Goal: Task Accomplishment & Management: Complete application form

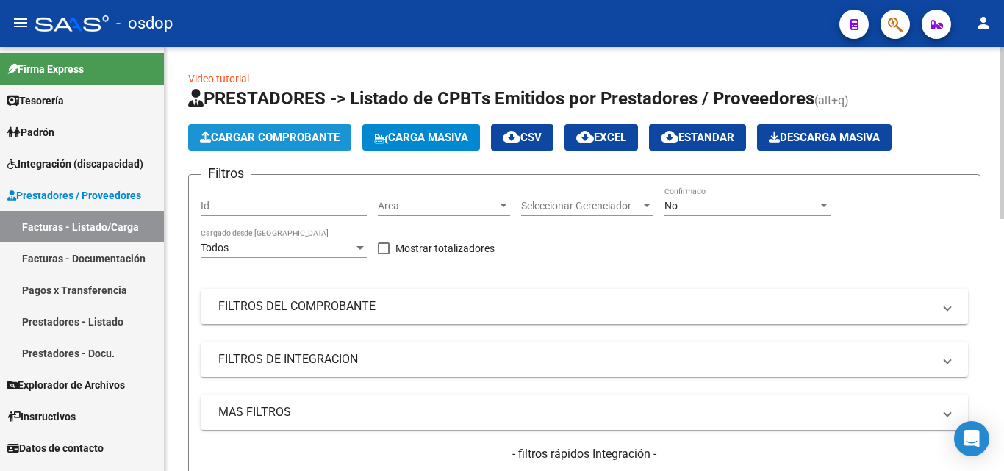
click at [290, 141] on span "Cargar Comprobante" at bounding box center [270, 137] width 140 height 13
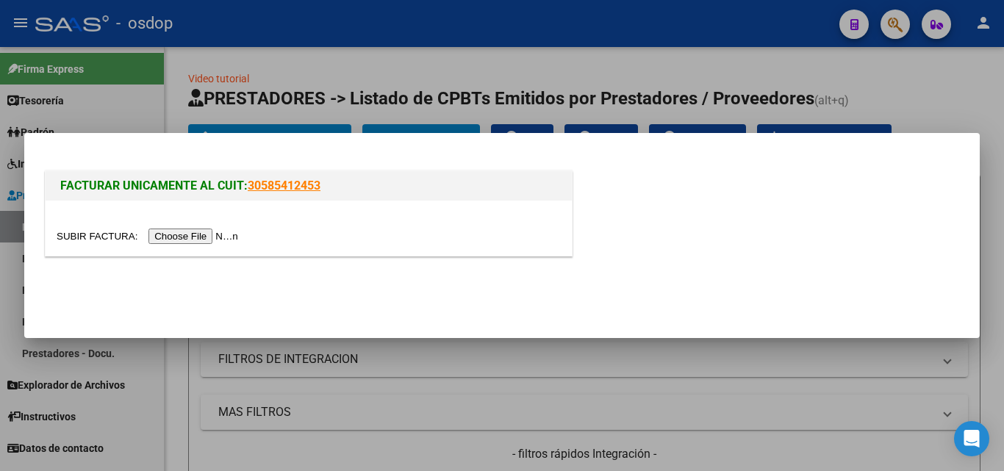
click at [201, 234] on input "file" at bounding box center [150, 236] width 186 height 15
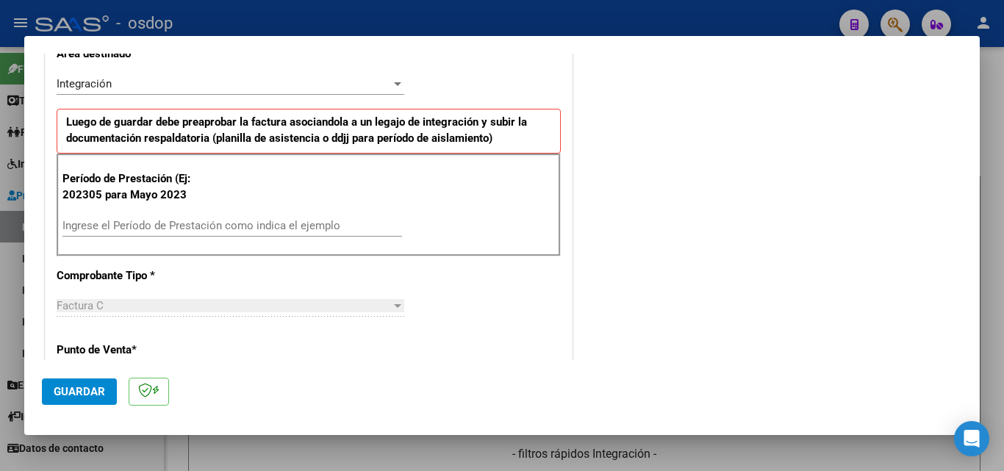
scroll to position [368, 0]
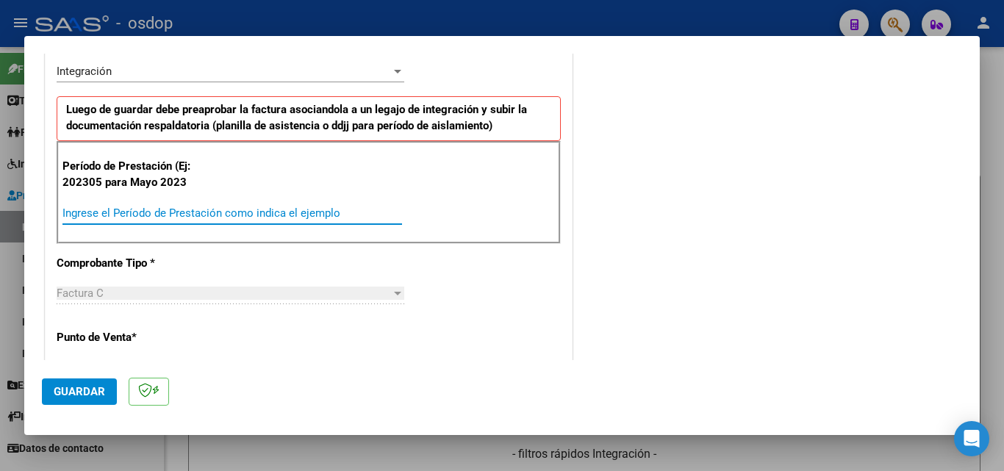
click at [98, 217] on input "Ingrese el Período de Prestación como indica el ejemplo" at bounding box center [232, 213] width 340 height 13
type input "202507"
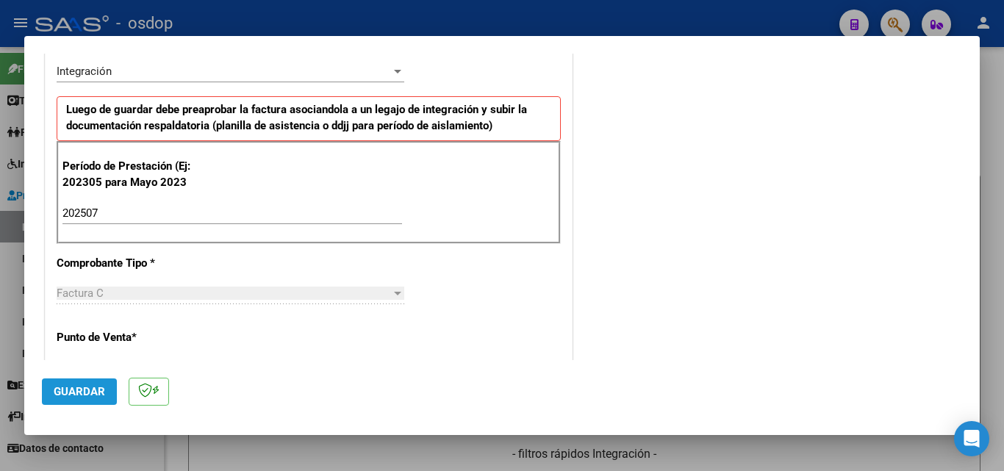
click at [84, 399] on button "Guardar" at bounding box center [79, 392] width 75 height 26
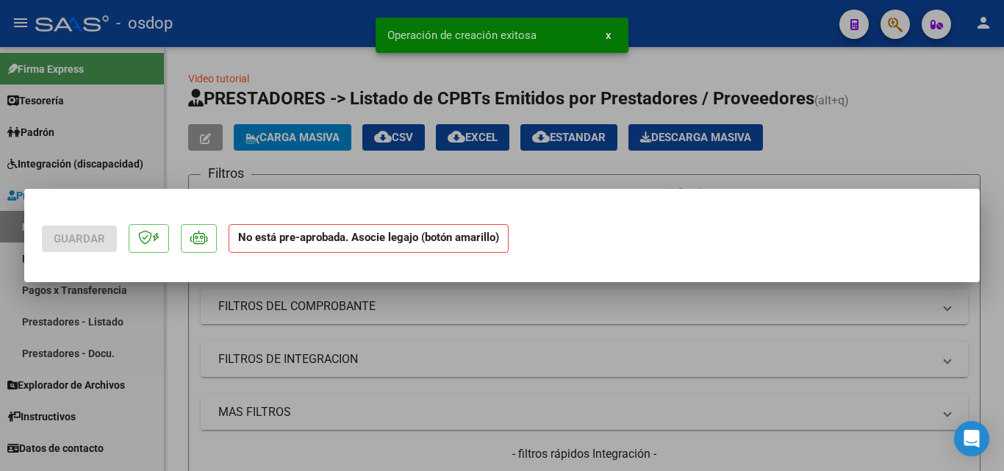
scroll to position [0, 0]
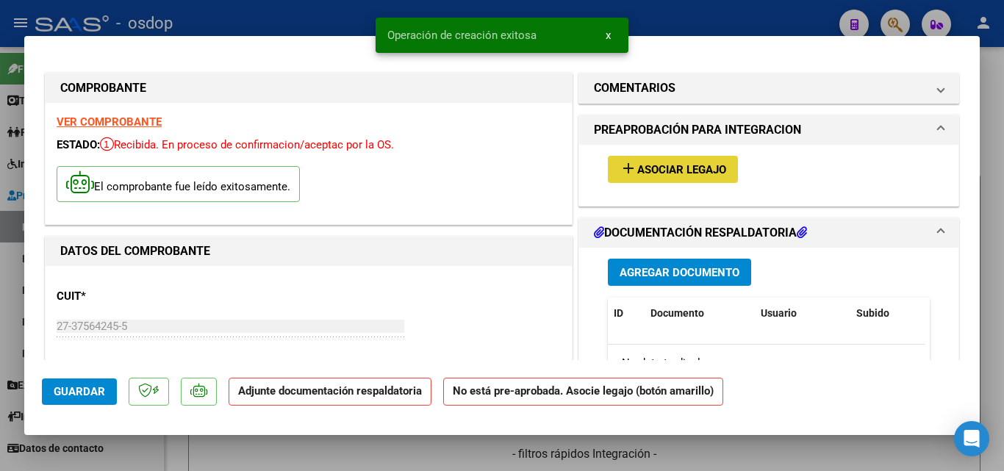
click at [623, 167] on mat-icon "add" at bounding box center [629, 168] width 18 height 18
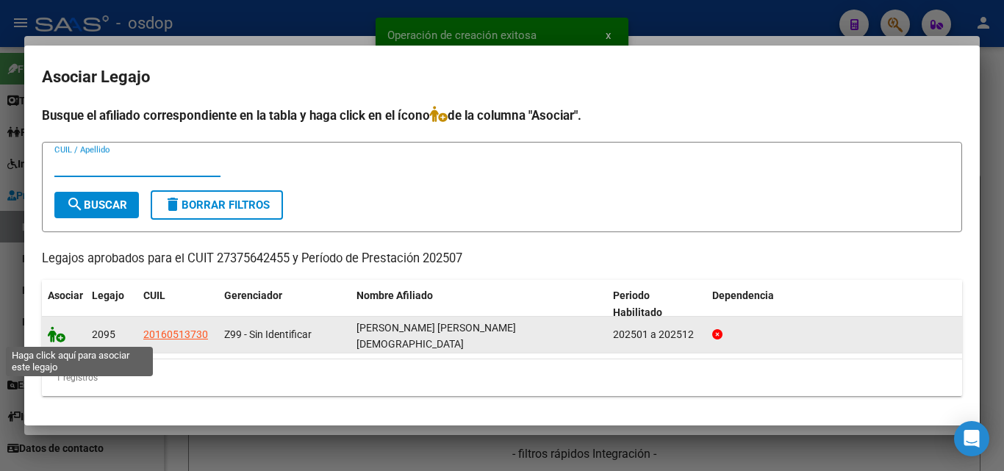
click at [51, 339] on icon at bounding box center [57, 334] width 18 height 16
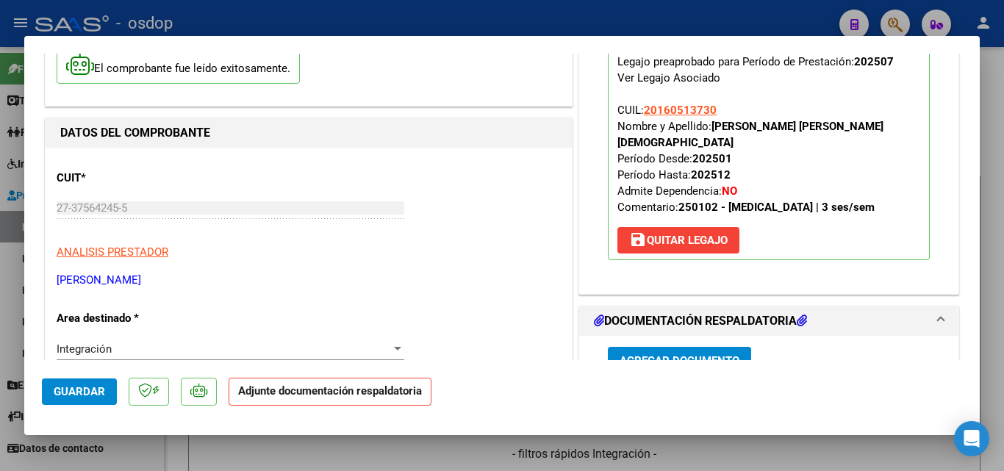
scroll to position [221, 0]
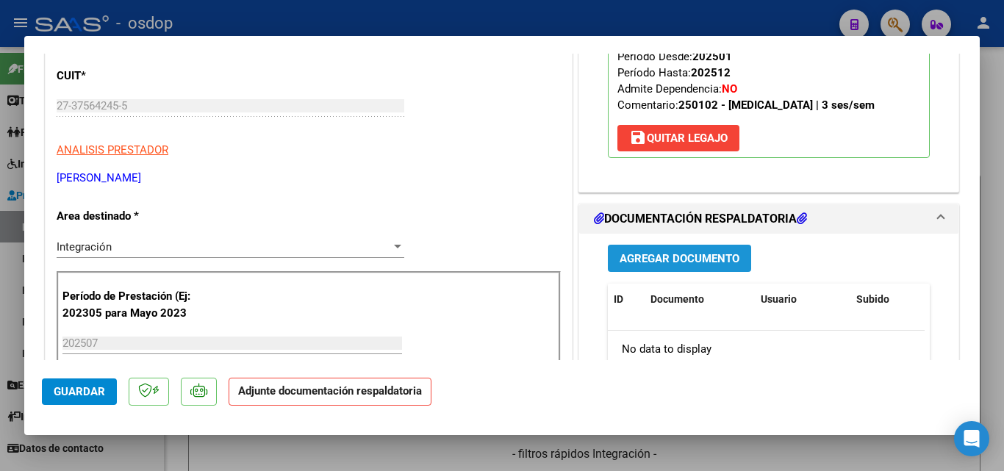
click at [682, 245] on button "Agregar Documento" at bounding box center [679, 258] width 143 height 27
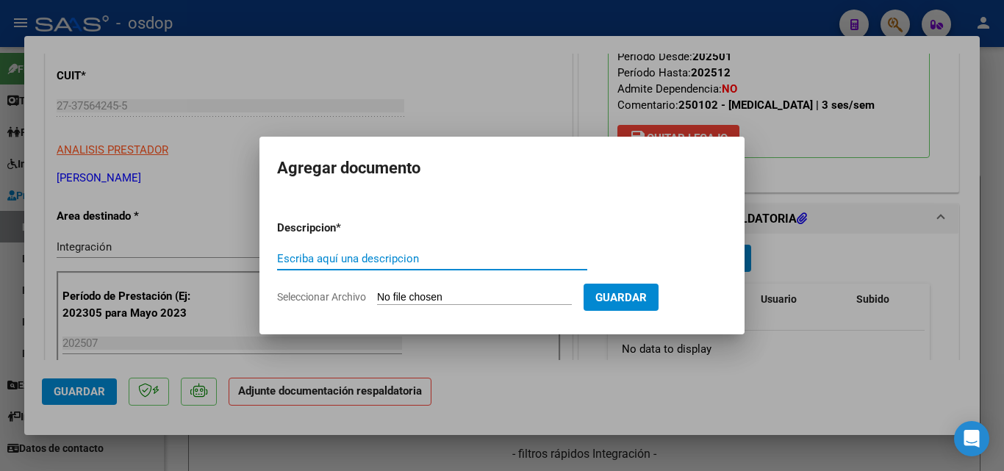
click at [351, 261] on input "Escriba aquí una descripcion" at bounding box center [432, 258] width 310 height 13
type input "ddjj"
click at [420, 295] on input "Seleccionar Archivo" at bounding box center [474, 298] width 195 height 14
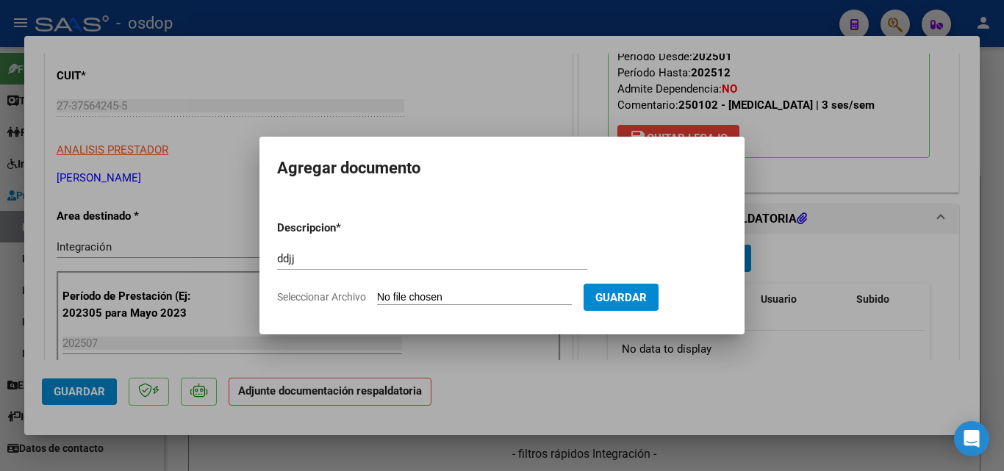
type input "C:\fakepath\asistencia [PERSON_NAME].pdf"
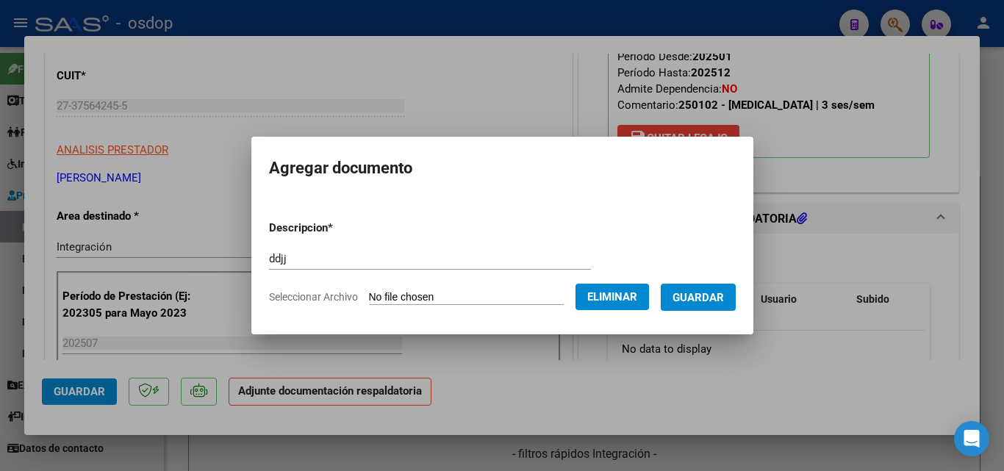
click at [707, 304] on span "Guardar" at bounding box center [698, 297] width 51 height 13
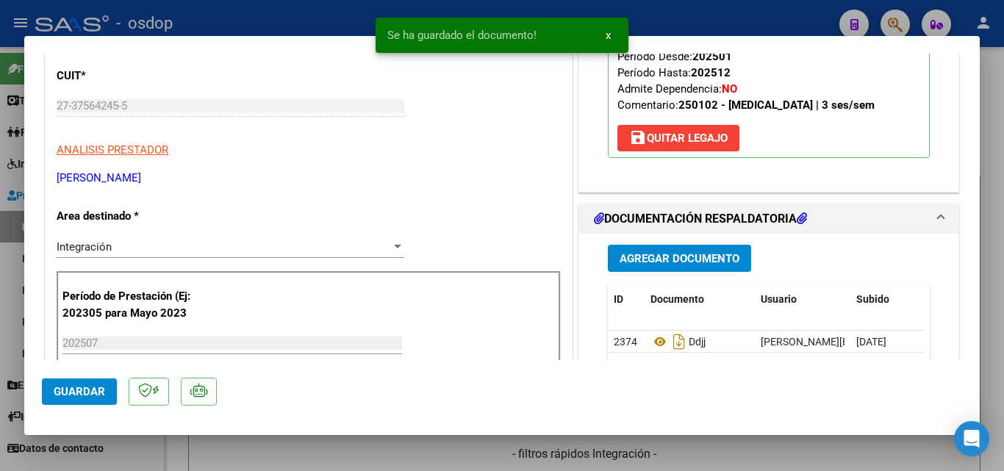
click at [659, 7] on div at bounding box center [502, 235] width 1004 height 471
type input "$ 0,00"
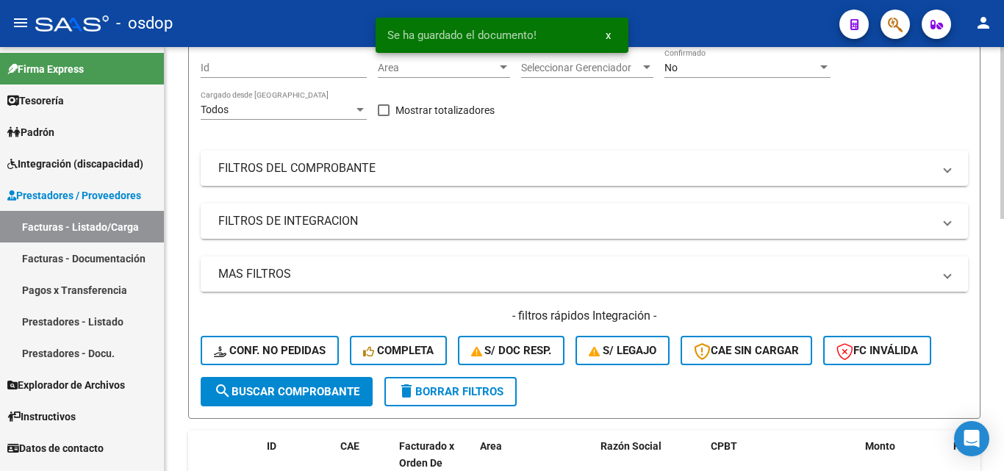
scroll to position [294, 0]
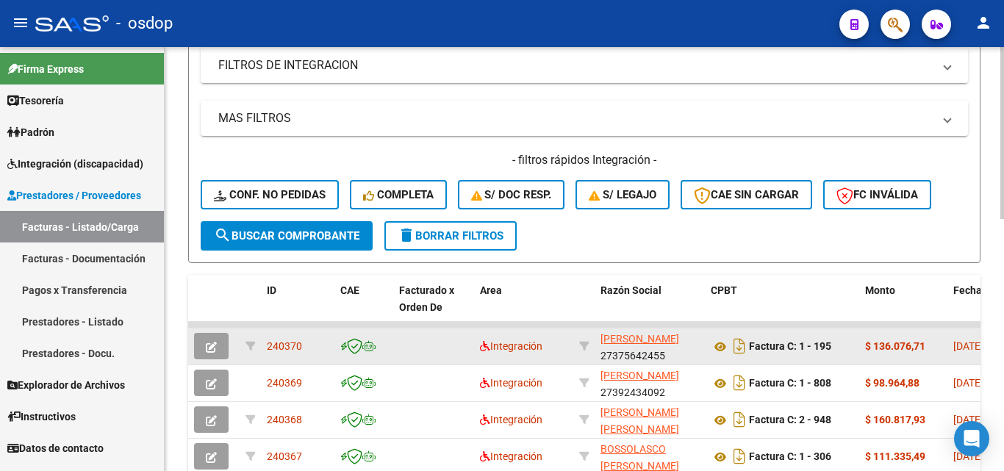
drag, startPoint x: 309, startPoint y: 344, endPoint x: 269, endPoint y: 345, distance: 40.4
click at [269, 345] on div "240370" at bounding box center [298, 346] width 62 height 17
copy span "240370"
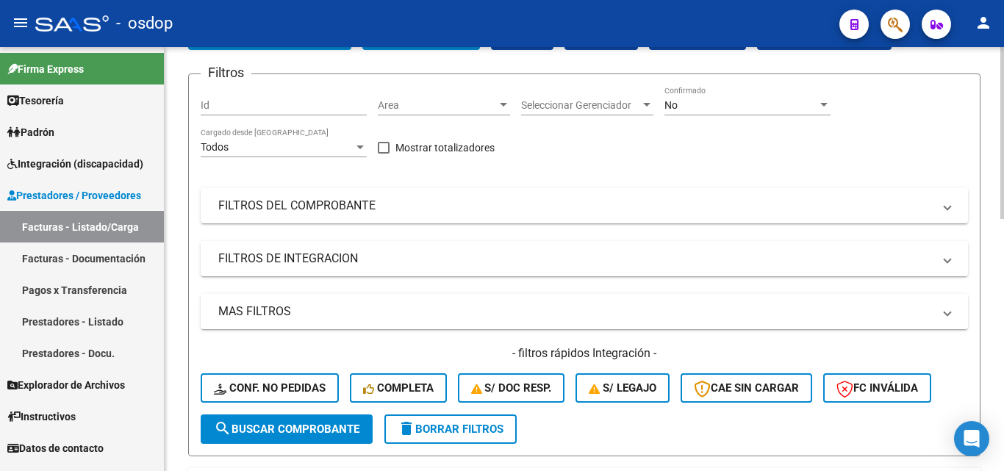
scroll to position [0, 0]
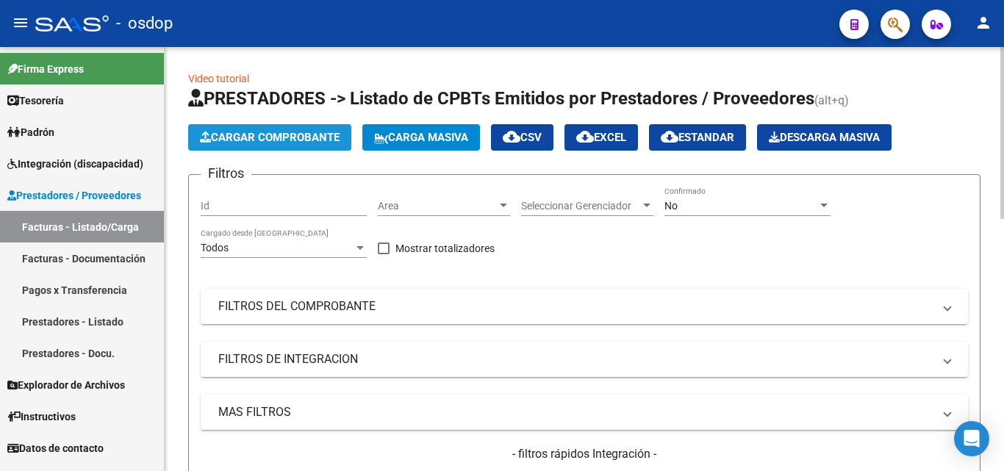
click at [303, 141] on span "Cargar Comprobante" at bounding box center [270, 137] width 140 height 13
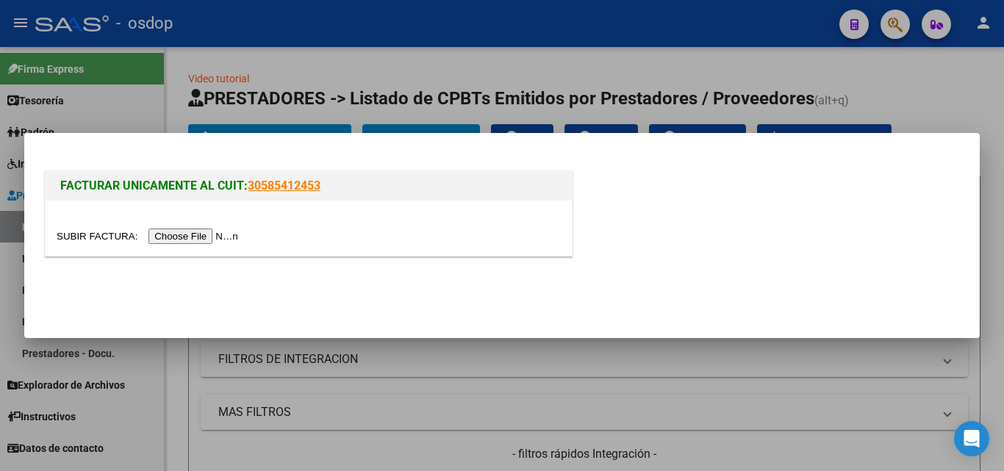
click at [212, 237] on input "file" at bounding box center [150, 236] width 186 height 15
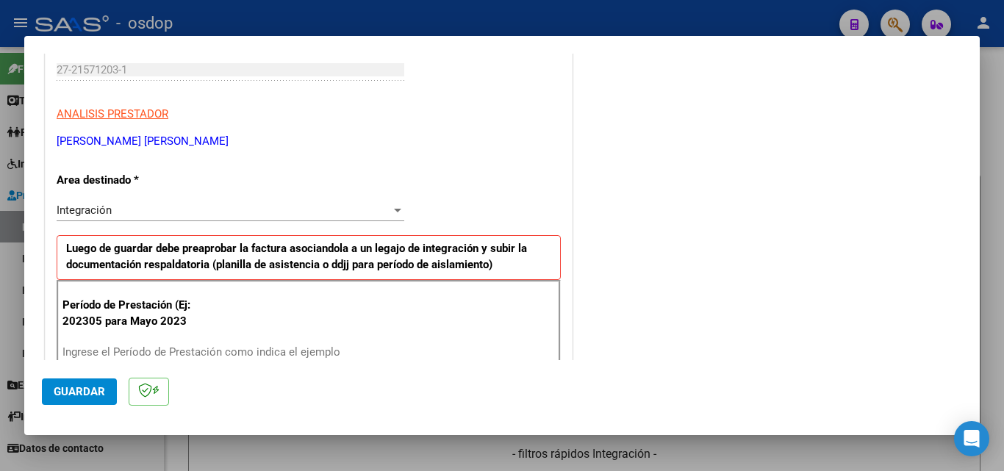
scroll to position [294, 0]
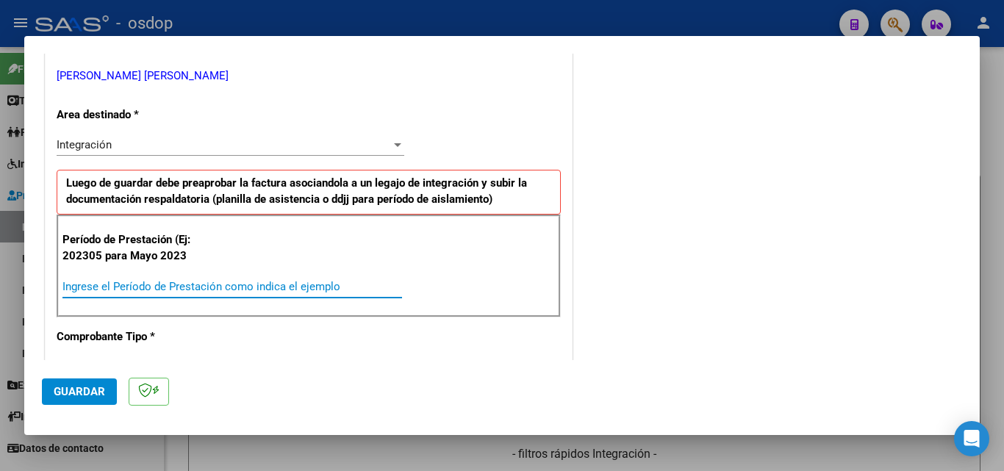
click at [110, 287] on input "Ingrese el Período de Prestación como indica el ejemplo" at bounding box center [232, 286] width 340 height 13
type input "202507"
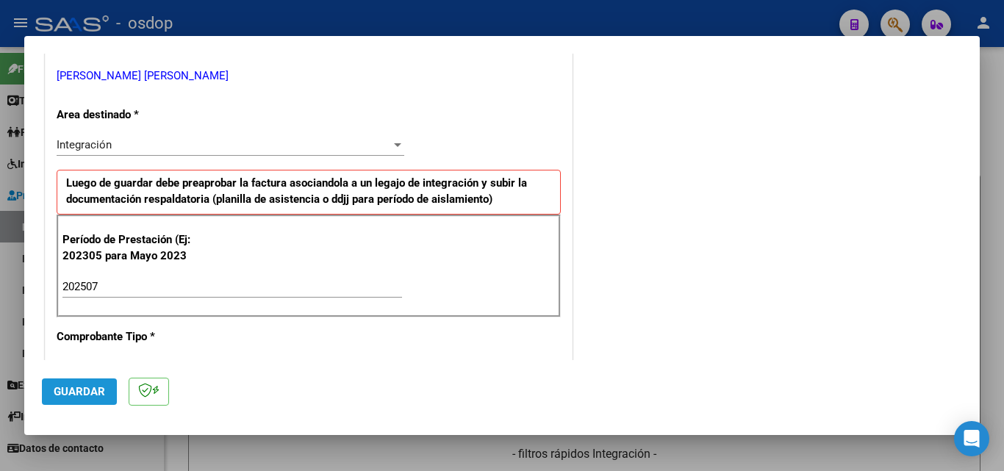
click at [78, 396] on span "Guardar" at bounding box center [79, 391] width 51 height 13
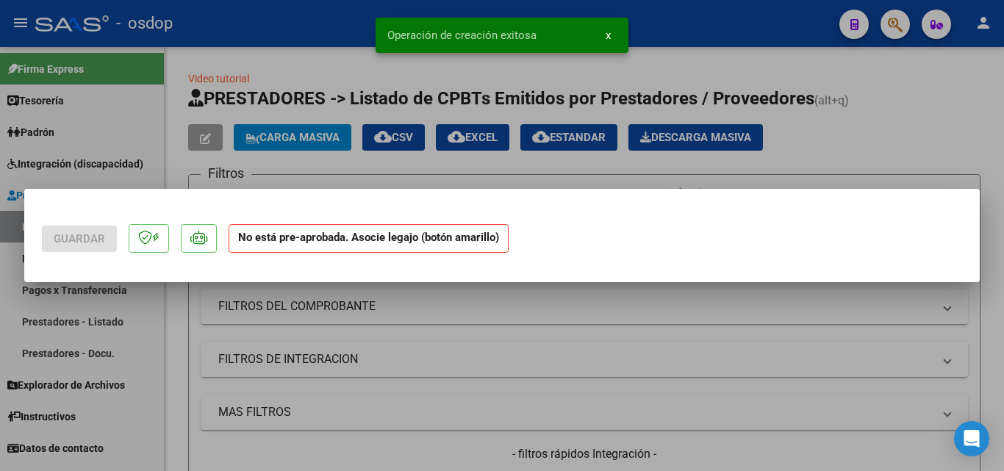
scroll to position [0, 0]
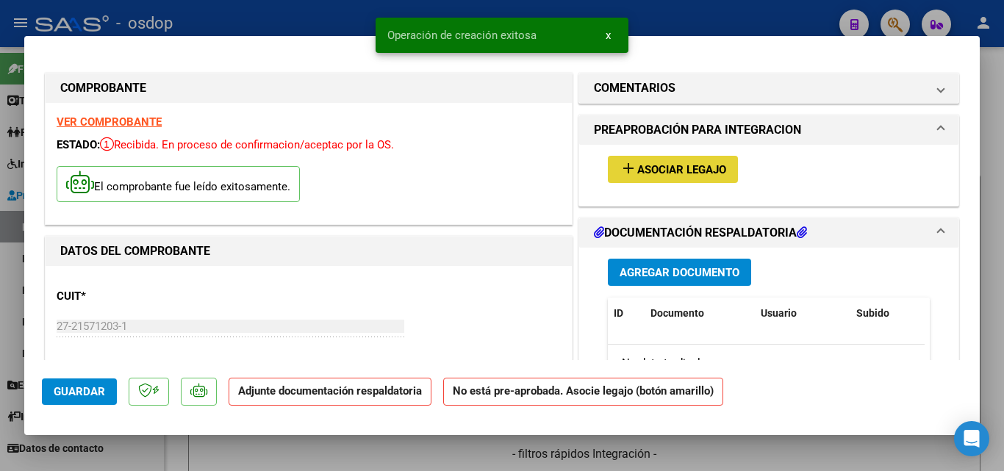
click at [623, 168] on mat-icon "add" at bounding box center [629, 168] width 18 height 18
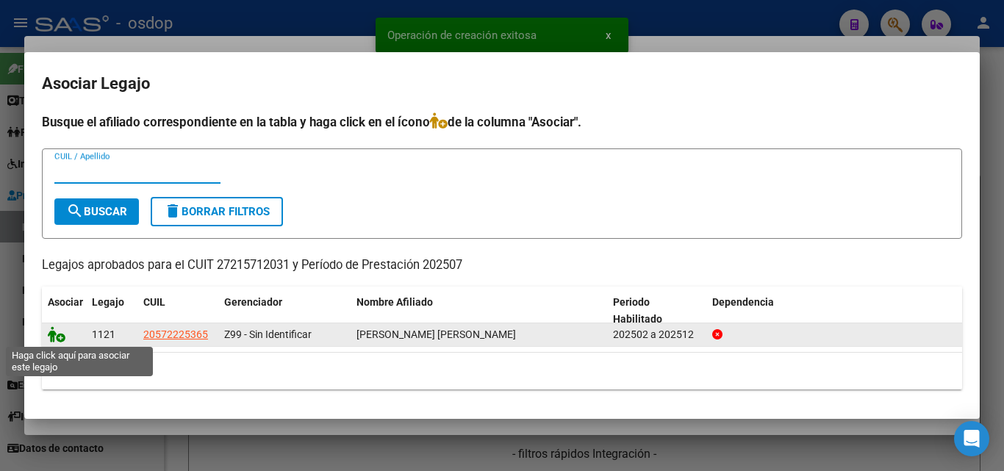
click at [60, 338] on icon at bounding box center [57, 334] width 18 height 16
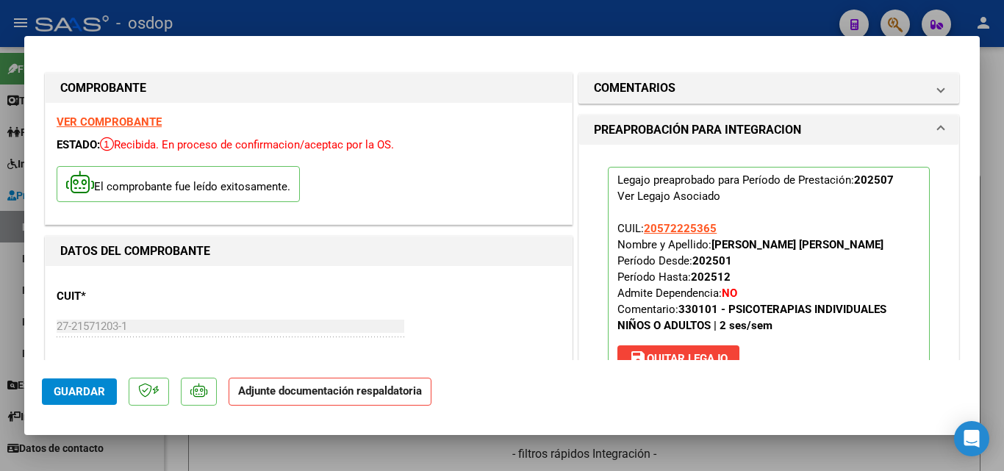
scroll to position [294, 0]
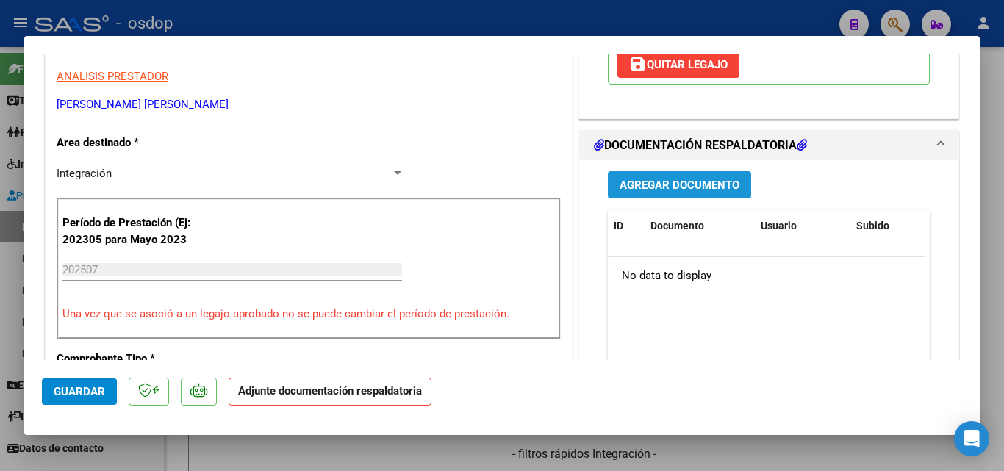
click at [693, 180] on span "Agregar Documento" at bounding box center [680, 185] width 120 height 13
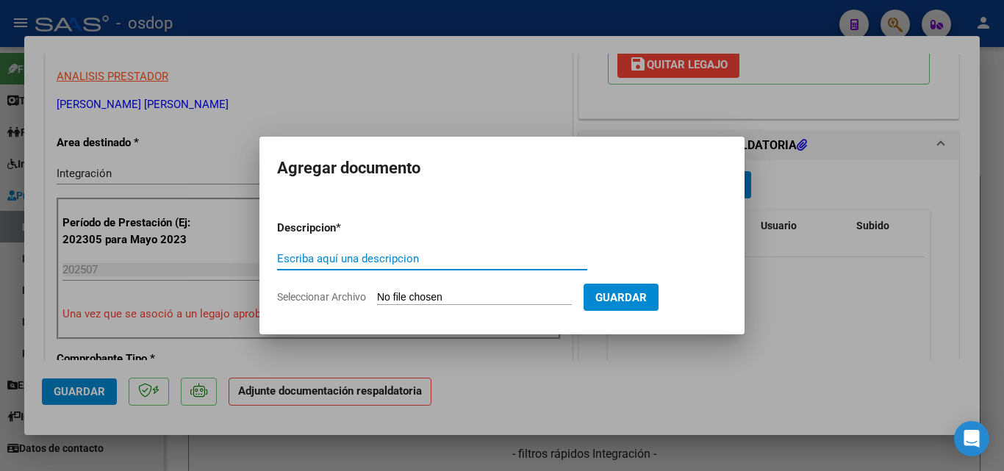
click at [319, 259] on input "Escriba aquí una descripcion" at bounding box center [432, 258] width 310 height 13
type input "ddjj"
click at [406, 292] on input "Seleccionar Archivo" at bounding box center [474, 298] width 195 height 14
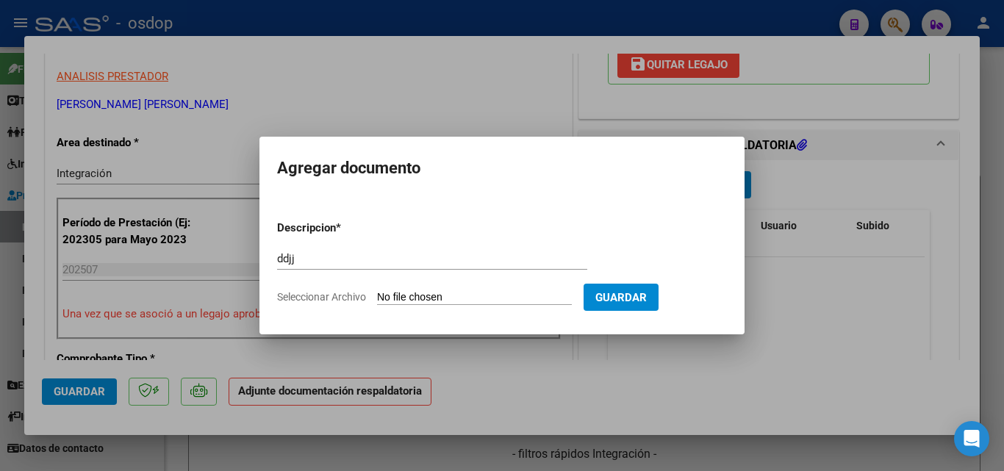
type input "C:\fakepath\asistencia [PERSON_NAME].pdf"
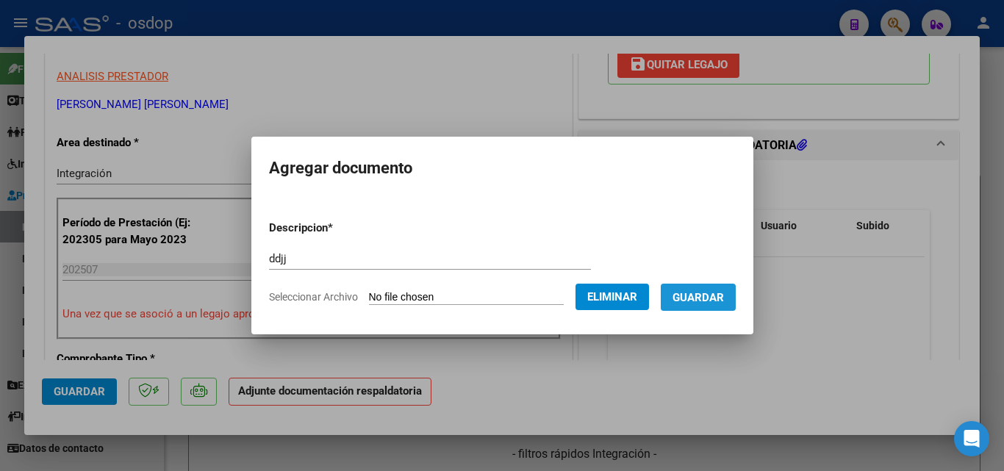
click at [722, 287] on button "Guardar" at bounding box center [698, 297] width 75 height 27
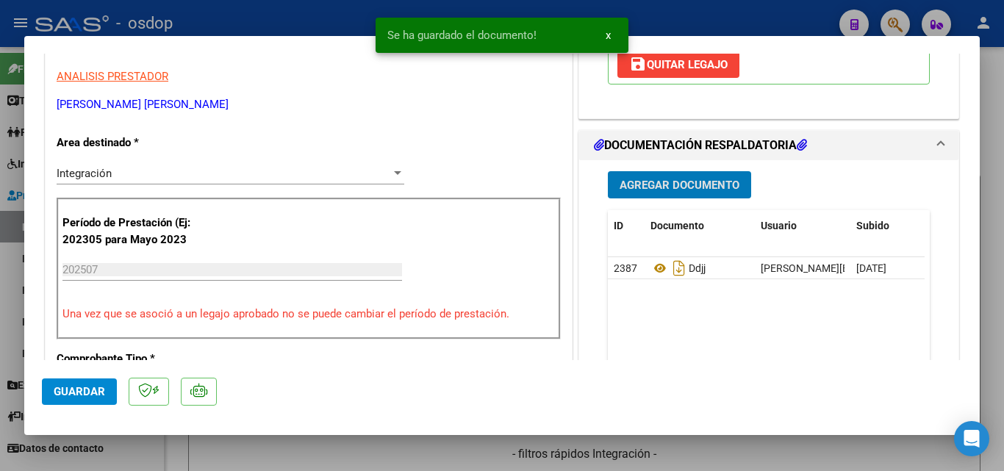
click at [692, 14] on div at bounding box center [502, 235] width 1004 height 471
type input "$ 0,00"
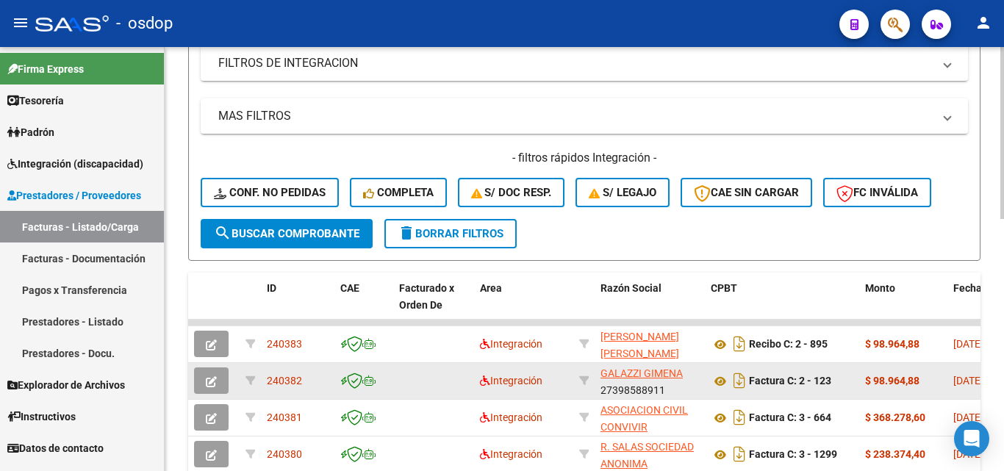
scroll to position [368, 0]
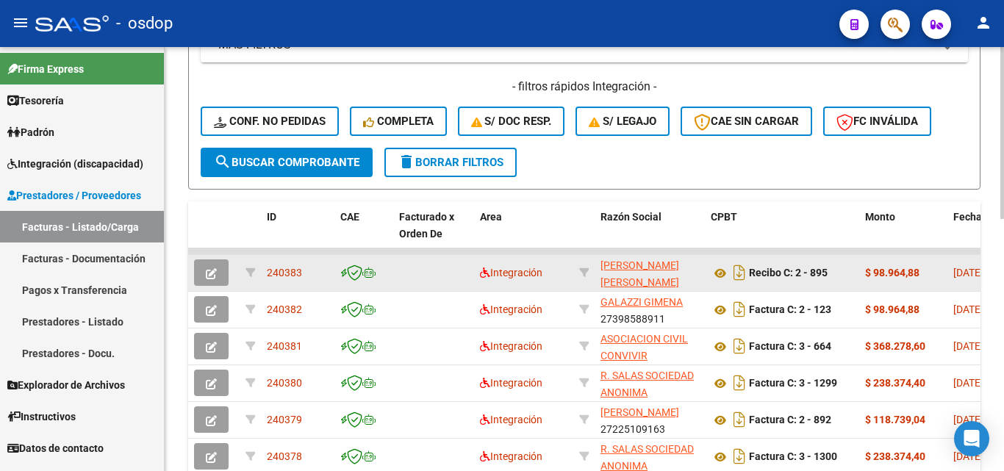
drag, startPoint x: 309, startPoint y: 275, endPoint x: 268, endPoint y: 273, distance: 41.2
click at [268, 273] on div "240383" at bounding box center [298, 273] width 62 height 17
copy span "240383"
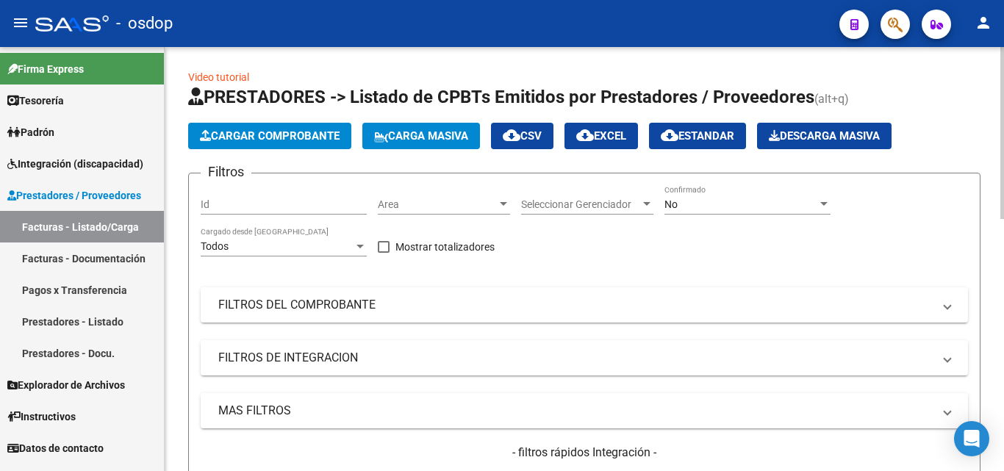
scroll to position [0, 0]
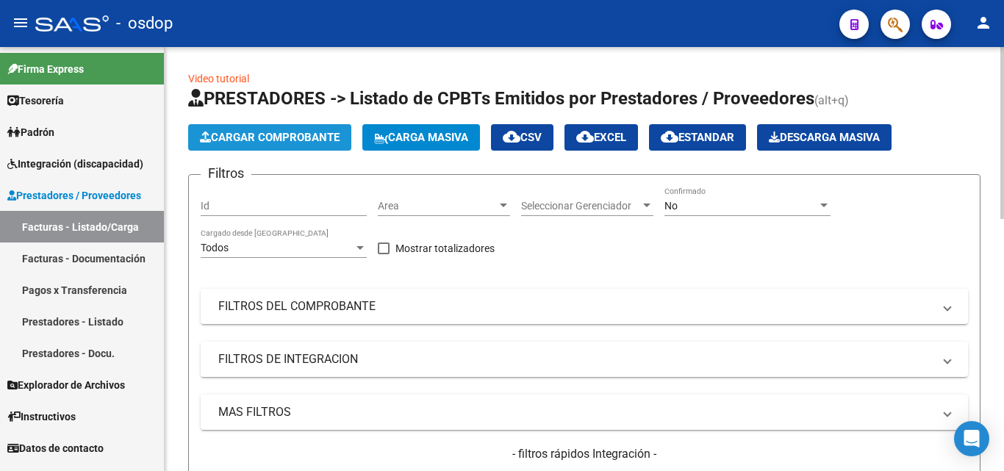
click at [286, 133] on span "Cargar Comprobante" at bounding box center [270, 137] width 140 height 13
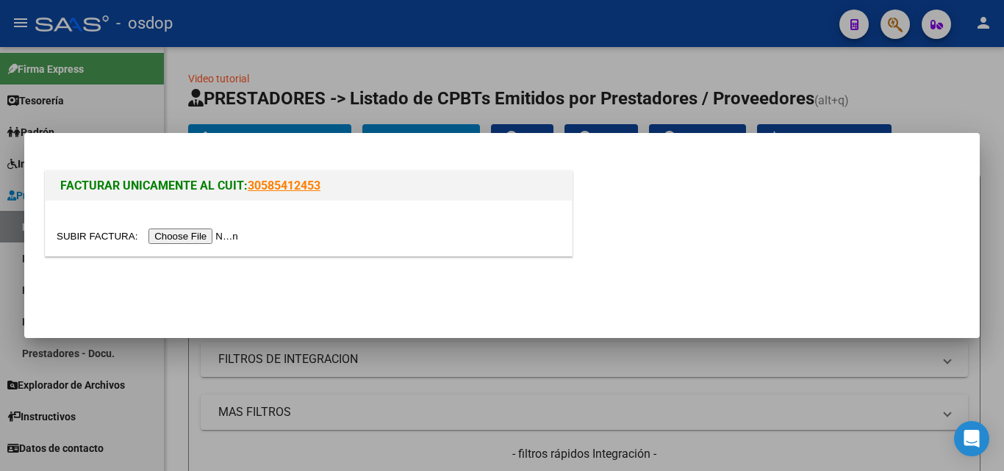
click at [230, 233] on input "file" at bounding box center [150, 236] width 186 height 15
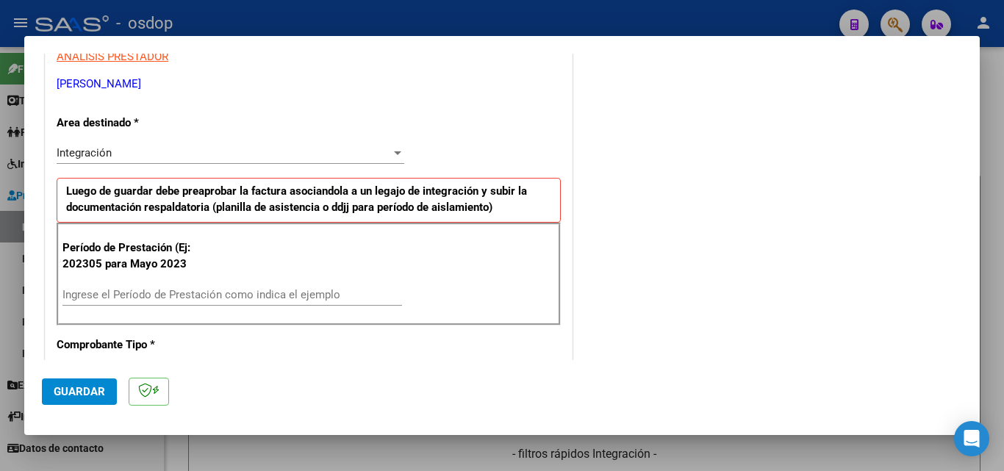
scroll to position [368, 0]
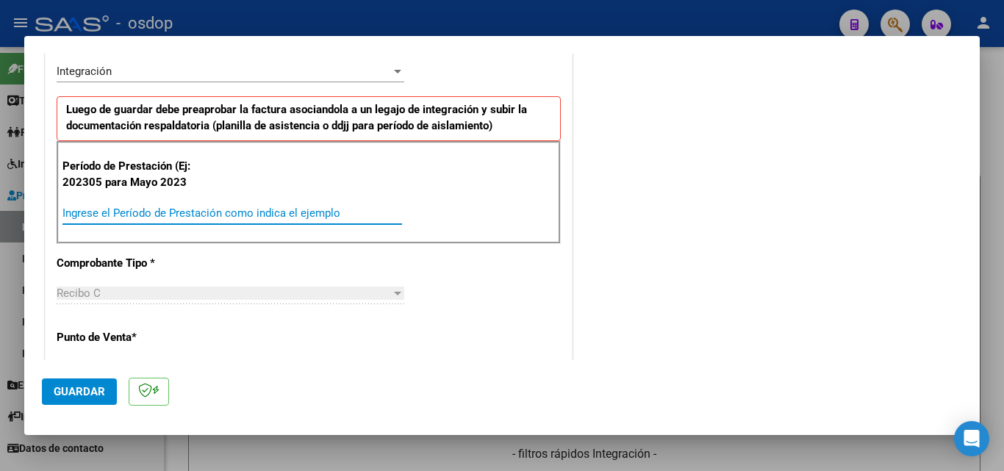
click at [135, 211] on input "Ingrese el Período de Prestación como indica el ejemplo" at bounding box center [232, 213] width 340 height 13
type input "202507"
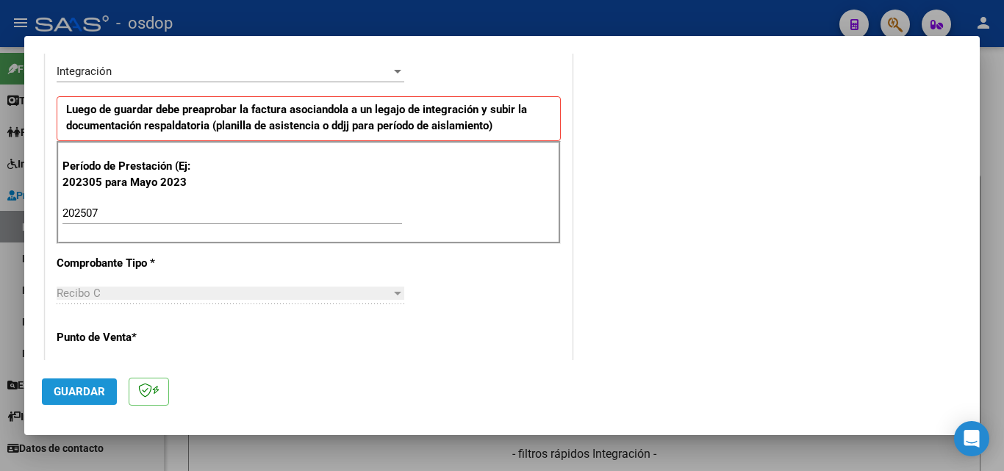
click at [94, 389] on span "Guardar" at bounding box center [79, 391] width 51 height 13
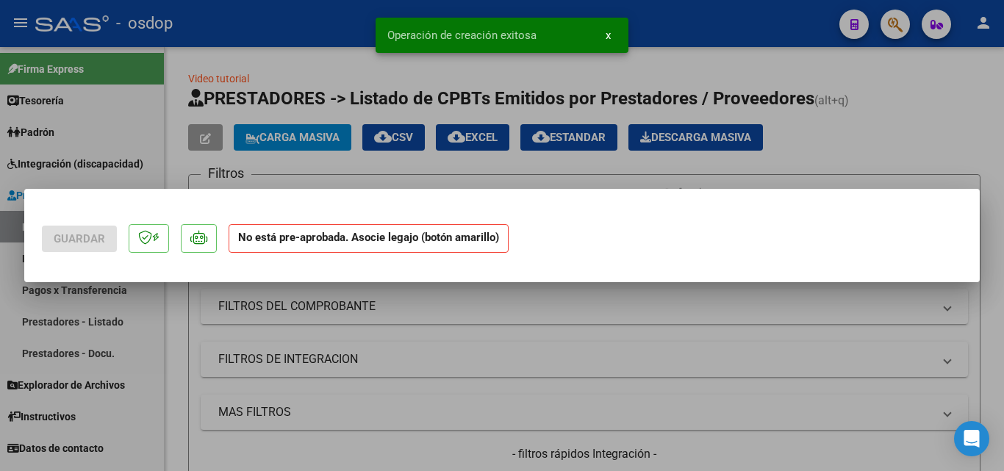
scroll to position [0, 0]
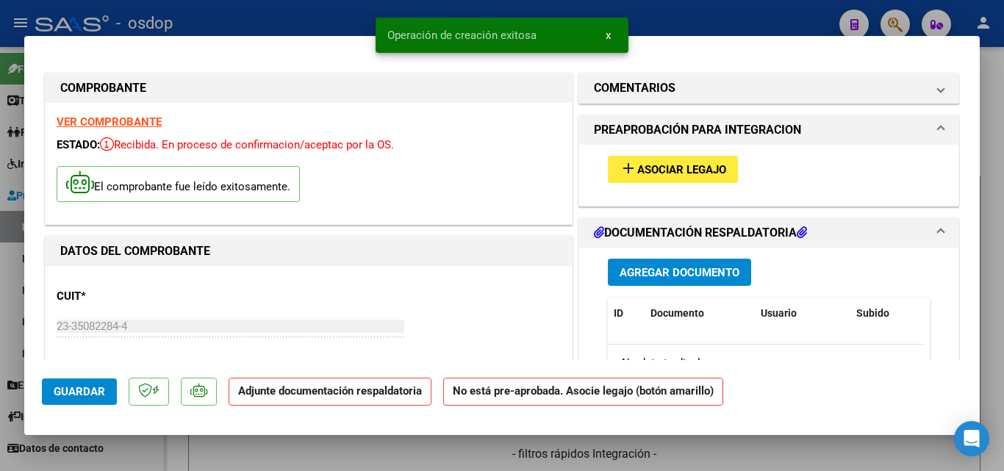
click at [627, 169] on mat-icon "add" at bounding box center [629, 168] width 18 height 18
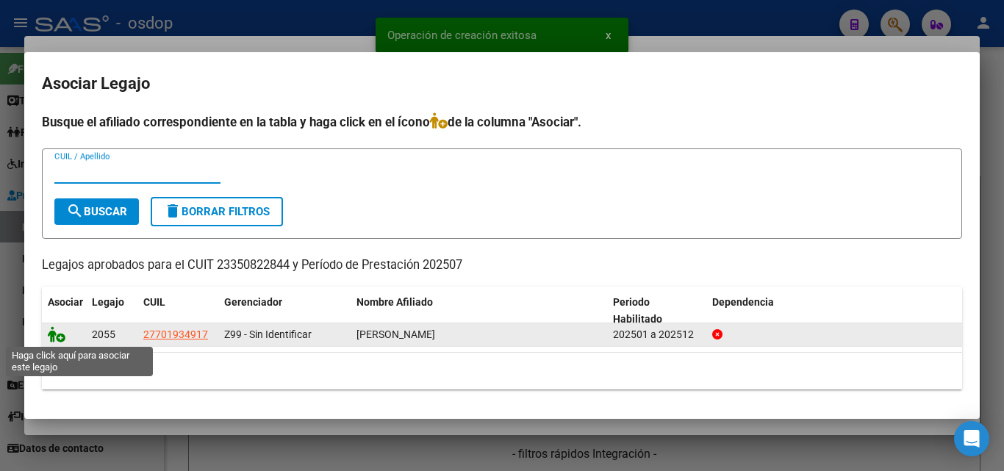
click at [57, 335] on icon at bounding box center [57, 334] width 18 height 16
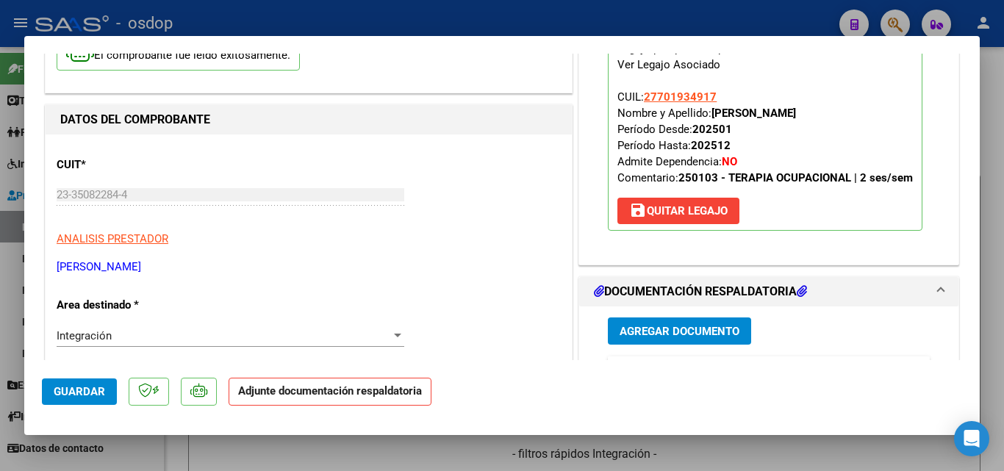
scroll to position [221, 0]
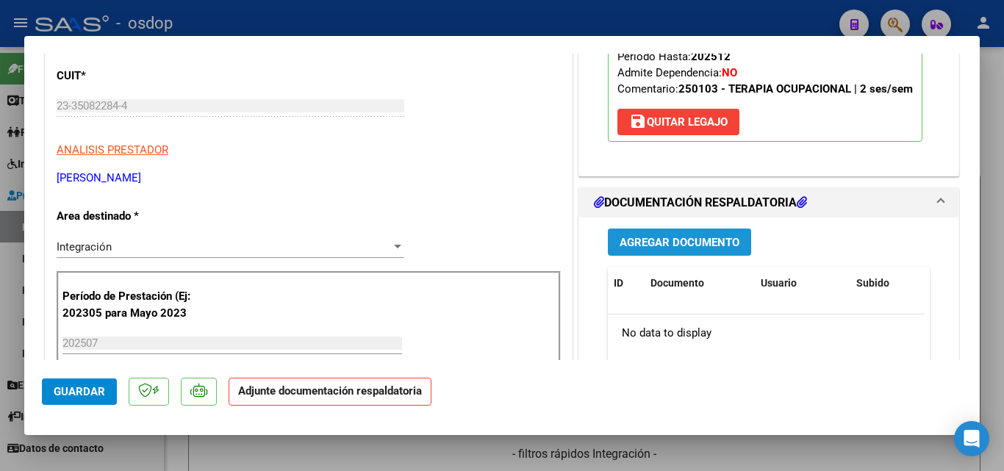
click at [674, 234] on button "Agregar Documento" at bounding box center [679, 242] width 143 height 27
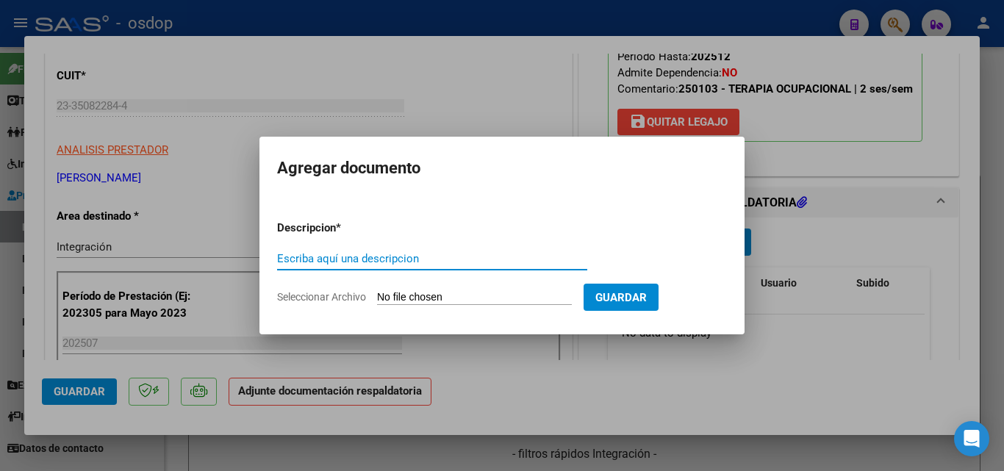
click at [360, 254] on input "Escriba aquí una descripcion" at bounding box center [432, 258] width 310 height 13
type input "ddjj"
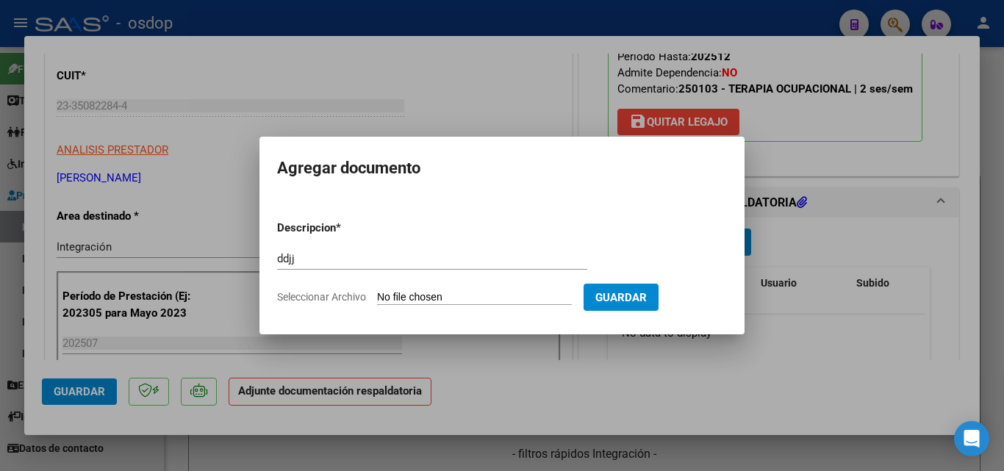
click at [442, 298] on input "Seleccionar Archivo" at bounding box center [474, 298] width 195 height 14
type input "C:\fakepath\asistencia [PERSON_NAME].pdf"
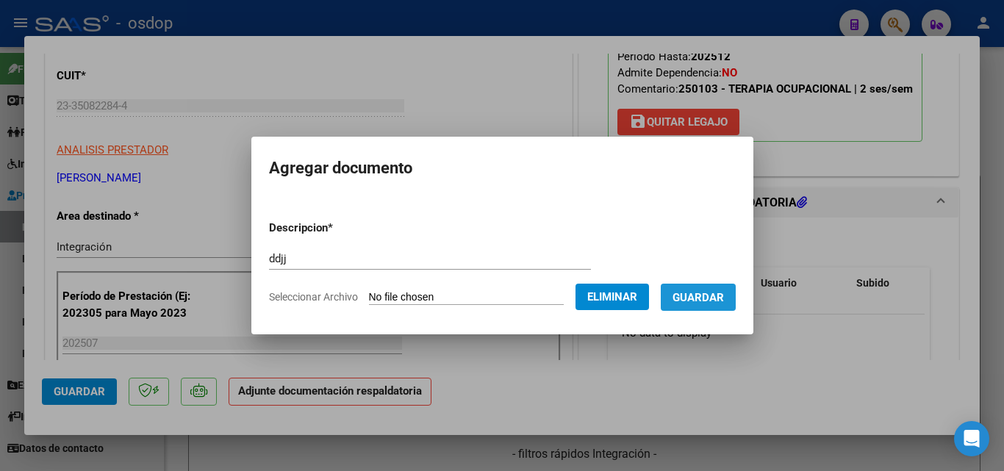
click at [711, 301] on span "Guardar" at bounding box center [698, 297] width 51 height 13
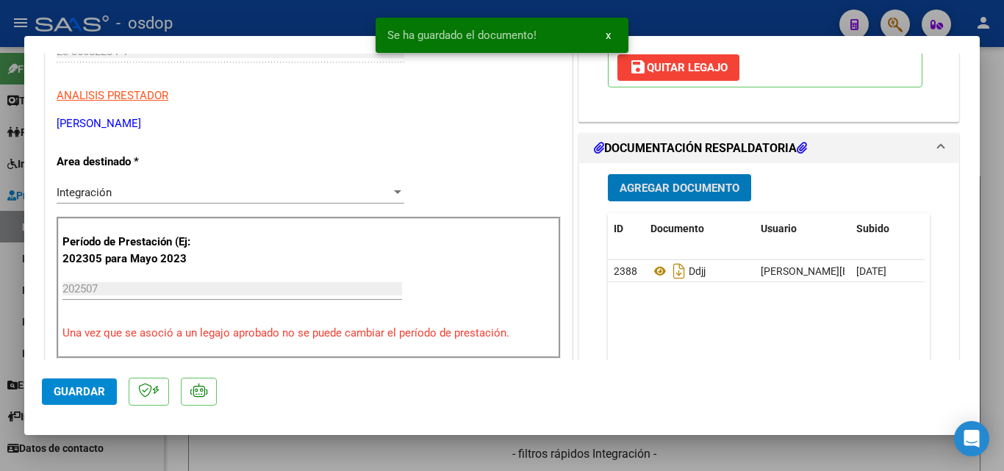
scroll to position [368, 0]
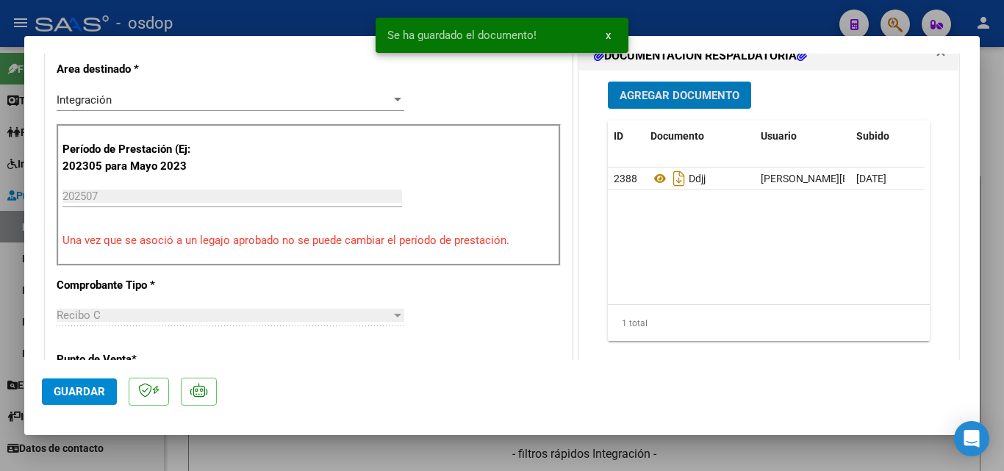
click at [650, 15] on div at bounding box center [502, 235] width 1004 height 471
type input "$ 0,00"
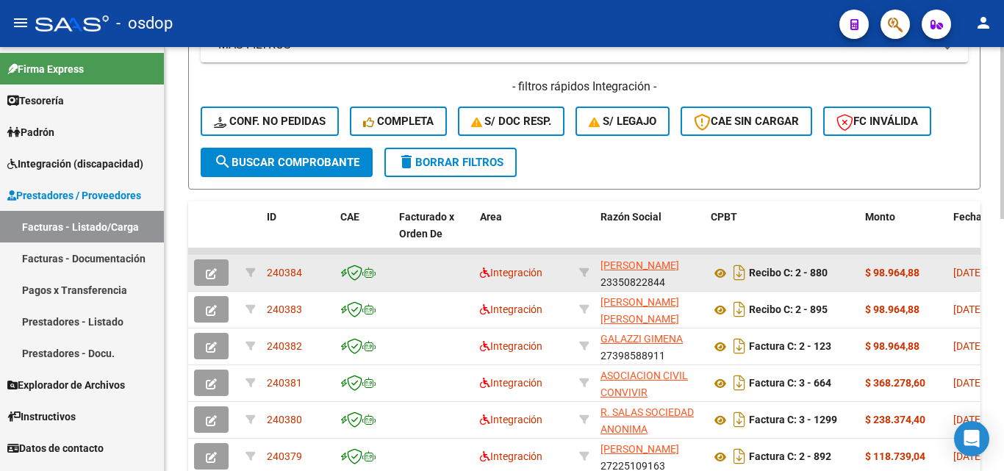
drag, startPoint x: 309, startPoint y: 272, endPoint x: 269, endPoint y: 272, distance: 39.7
click at [269, 272] on div "240384" at bounding box center [298, 273] width 62 height 17
copy span "240384"
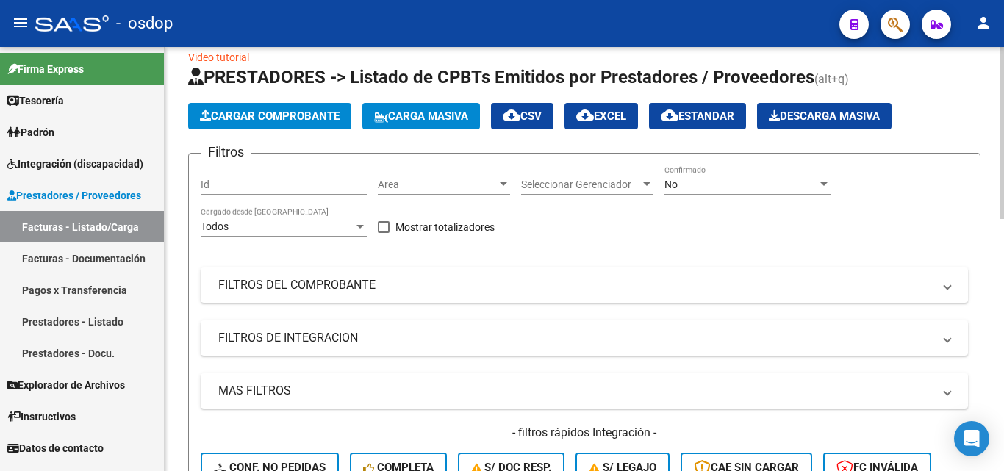
scroll to position [0, 0]
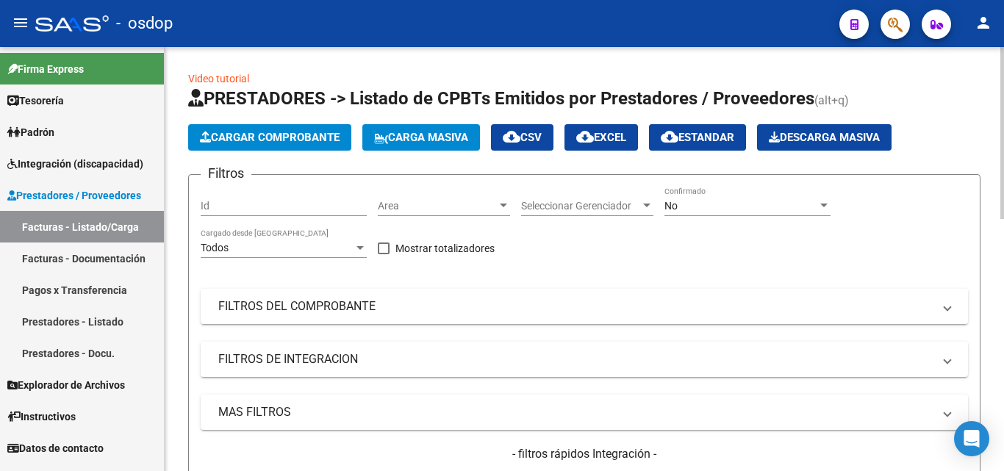
click at [298, 141] on span "Cargar Comprobante" at bounding box center [270, 137] width 140 height 13
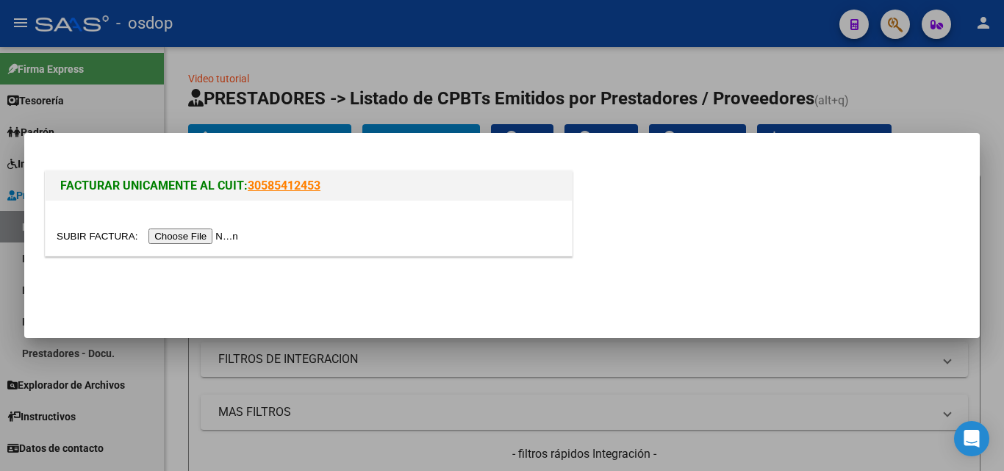
click at [203, 237] on input "file" at bounding box center [150, 236] width 186 height 15
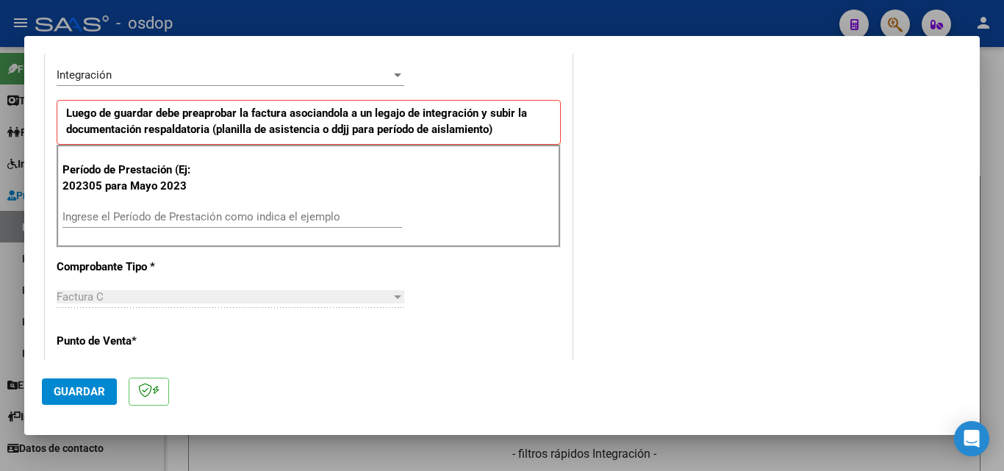
scroll to position [368, 0]
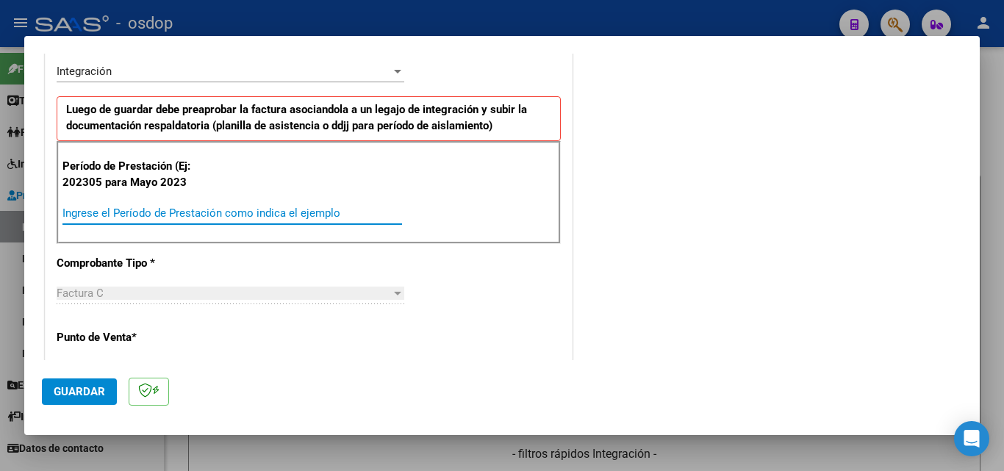
click at [85, 207] on input "Ingrese el Período de Prestación como indica el ejemplo" at bounding box center [232, 213] width 340 height 13
type input "202507"
click at [76, 393] on span "Guardar" at bounding box center [79, 391] width 51 height 13
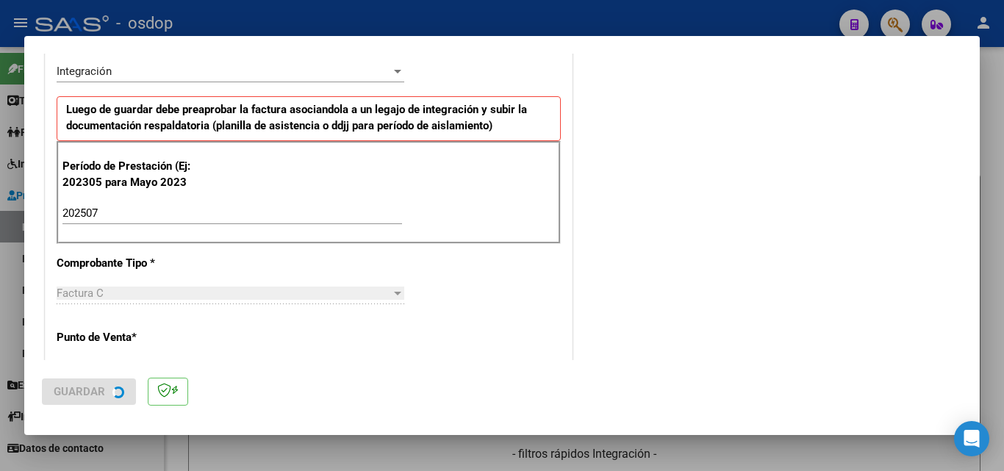
scroll to position [0, 0]
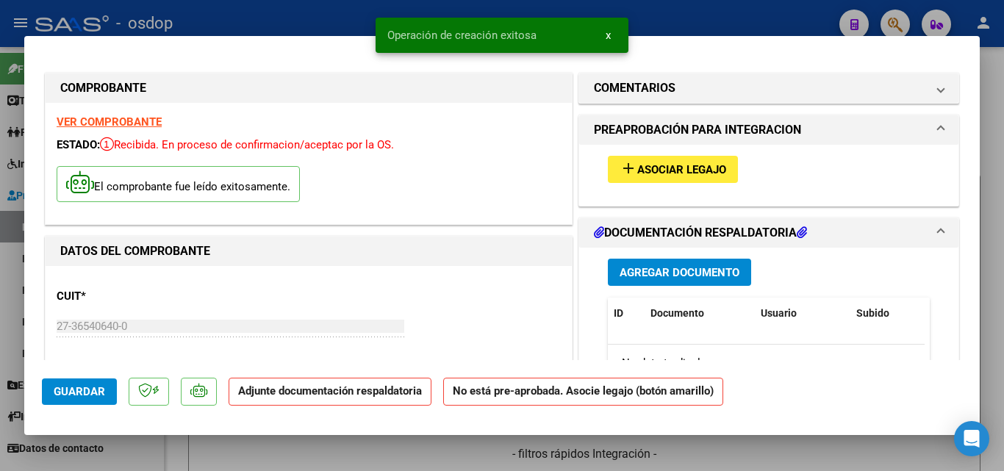
click at [625, 169] on mat-icon "add" at bounding box center [629, 168] width 18 height 18
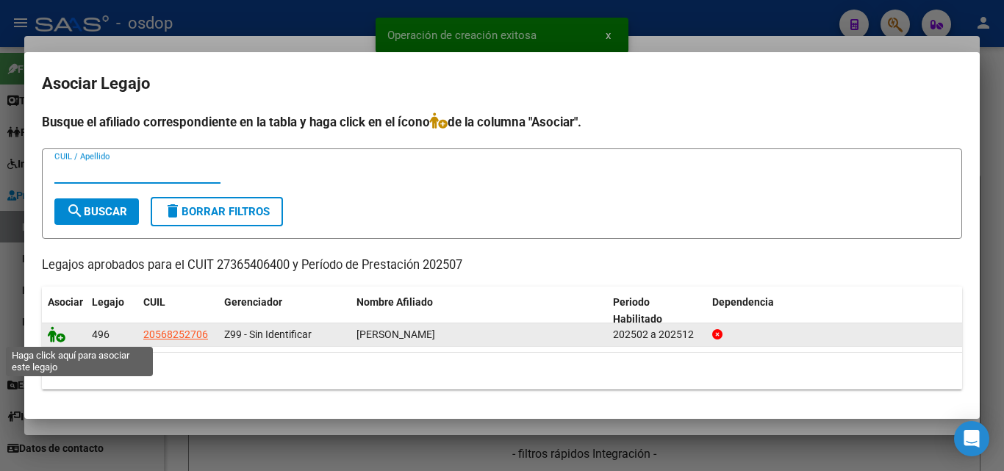
click at [56, 336] on icon at bounding box center [57, 334] width 18 height 16
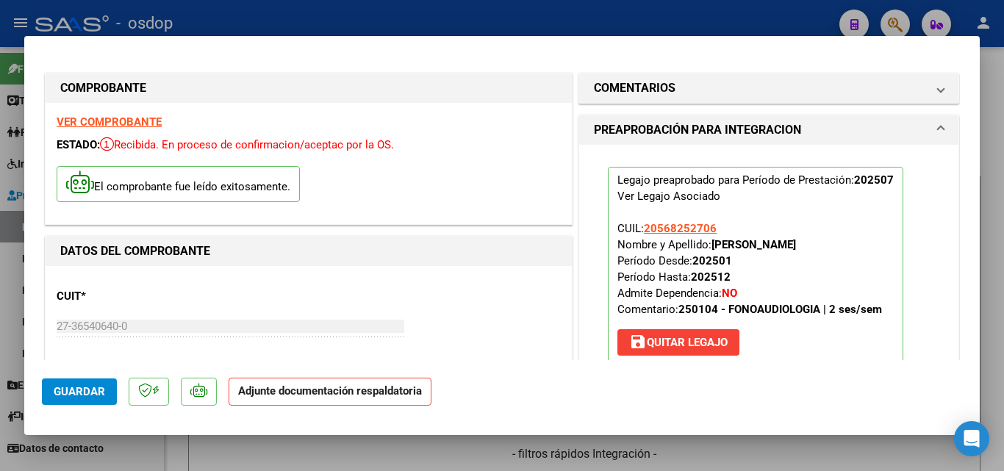
scroll to position [221, 0]
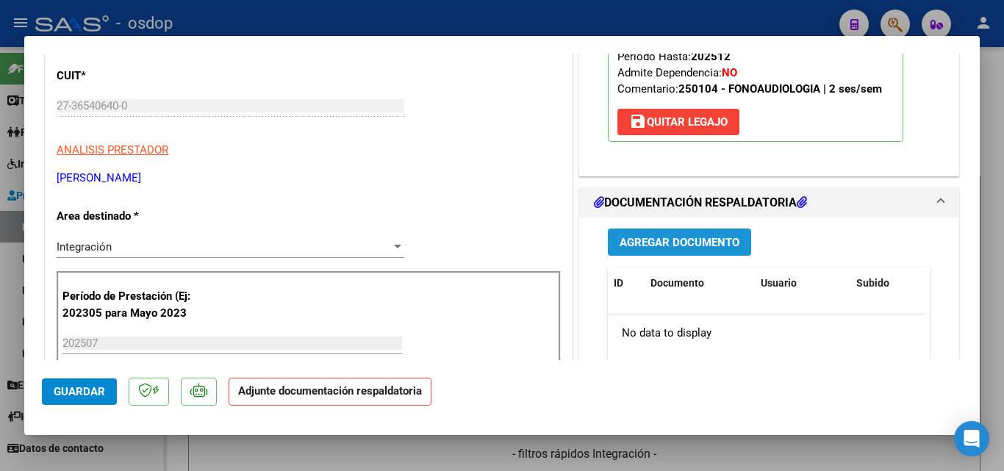
click at [676, 247] on span "Agregar Documento" at bounding box center [680, 242] width 120 height 13
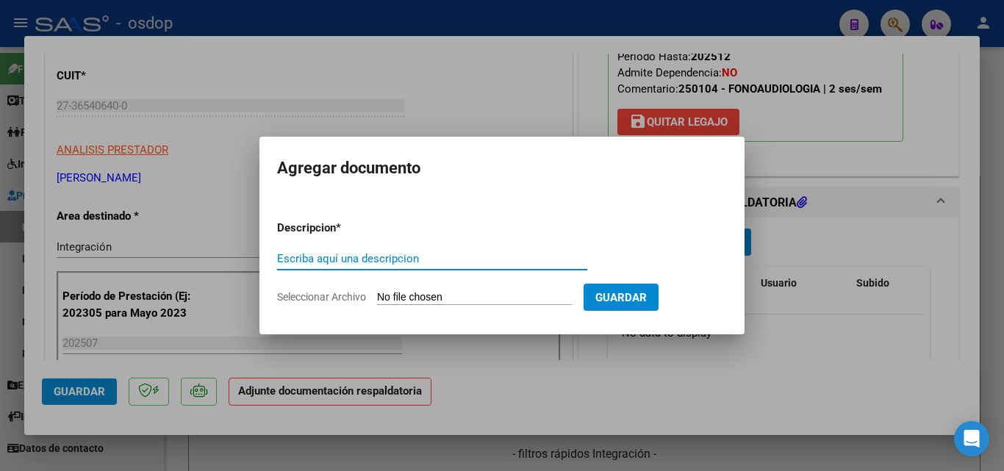
click at [345, 263] on input "Escriba aquí una descripcion" at bounding box center [432, 258] width 310 height 13
type input "ddjj"
click at [406, 295] on input "Seleccionar Archivo" at bounding box center [474, 298] width 195 height 14
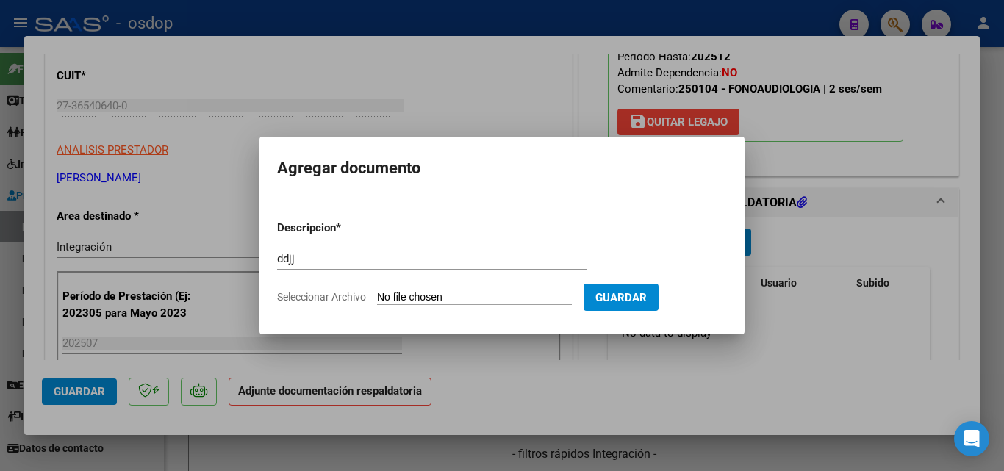
type input "C:\fakepath\Reuso Leau [PERSON_NAME] Jacame.pdf"
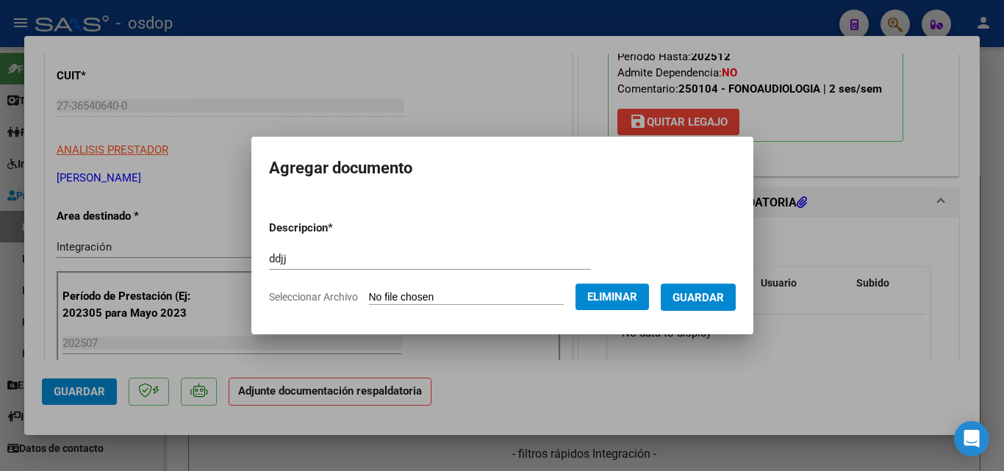
click at [709, 301] on span "Guardar" at bounding box center [698, 297] width 51 height 13
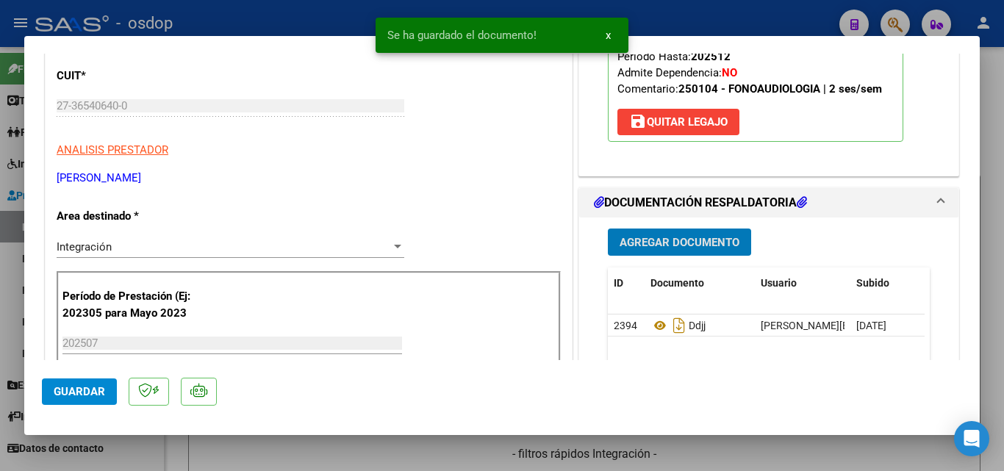
click at [629, 12] on div "Se ha guardado el documento! x" at bounding box center [502, 35] width 288 height 71
click at [670, 14] on div at bounding box center [502, 235] width 1004 height 471
type input "$ 0,00"
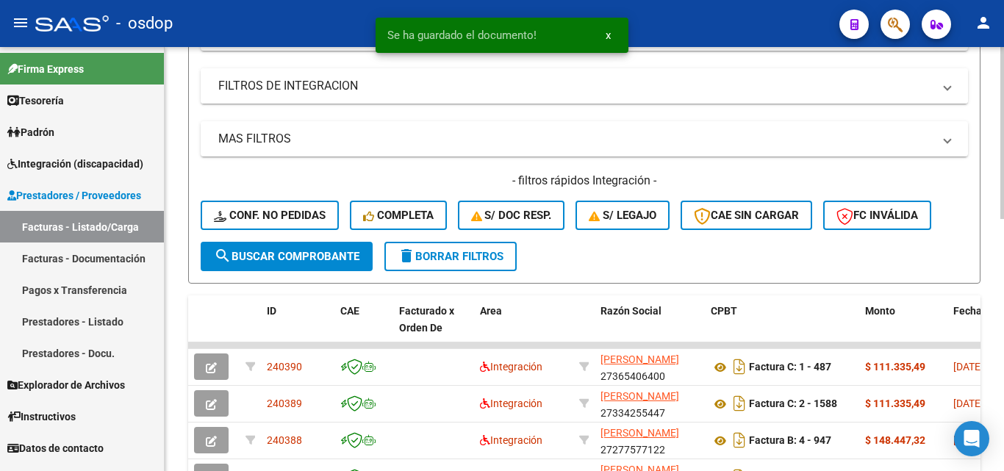
scroll to position [294, 0]
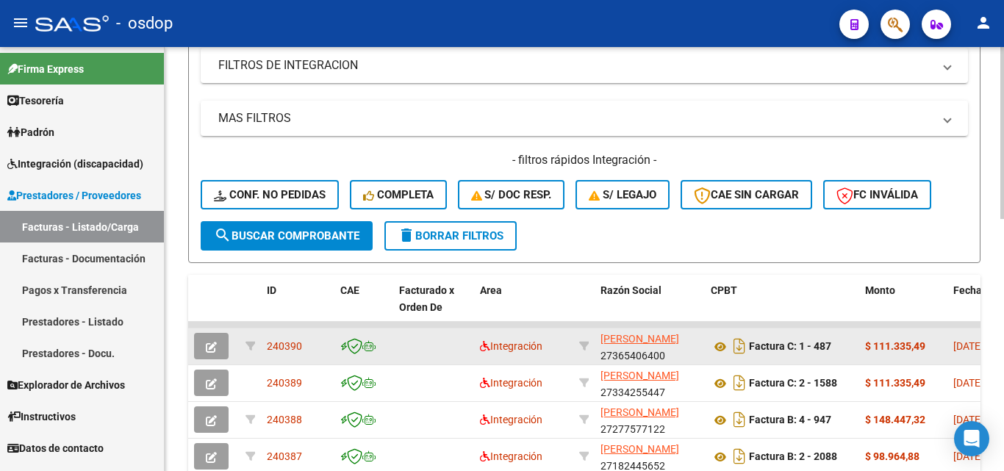
drag, startPoint x: 304, startPoint y: 345, endPoint x: 268, endPoint y: 345, distance: 36.8
click at [268, 345] on div "240390" at bounding box center [298, 346] width 62 height 17
copy span "240390"
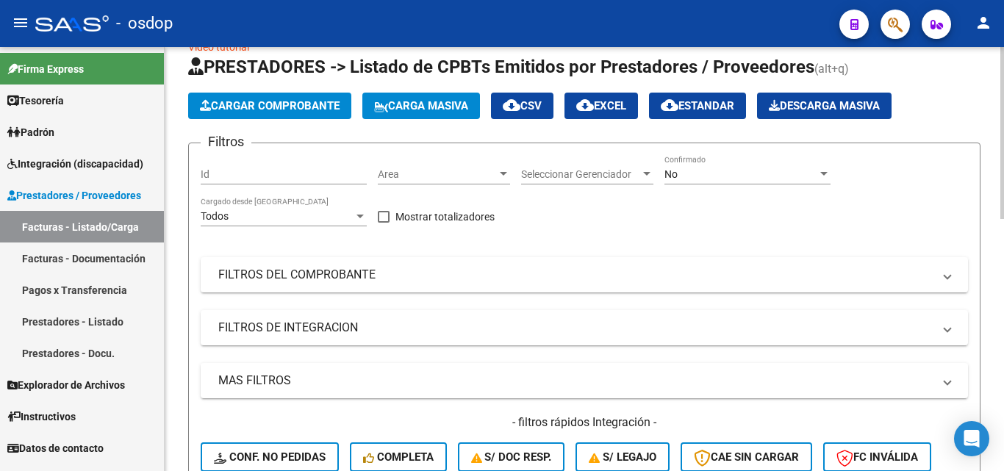
scroll to position [0, 0]
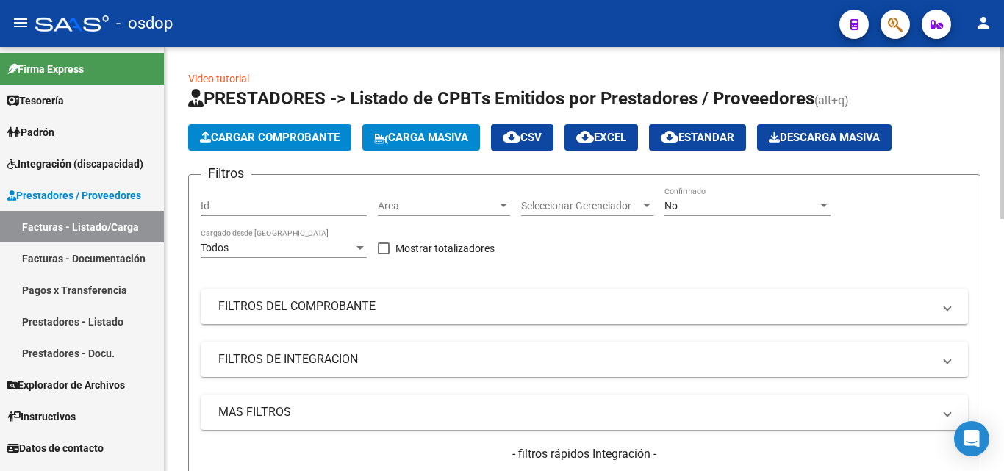
click at [288, 144] on button "Cargar Comprobante" at bounding box center [269, 137] width 163 height 26
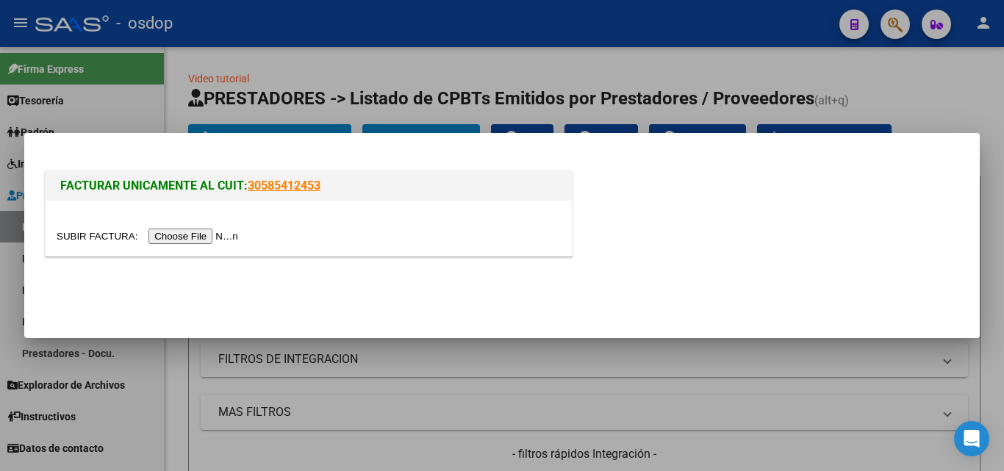
click at [215, 237] on input "file" at bounding box center [150, 236] width 186 height 15
click at [233, 241] on input "file" at bounding box center [150, 236] width 186 height 15
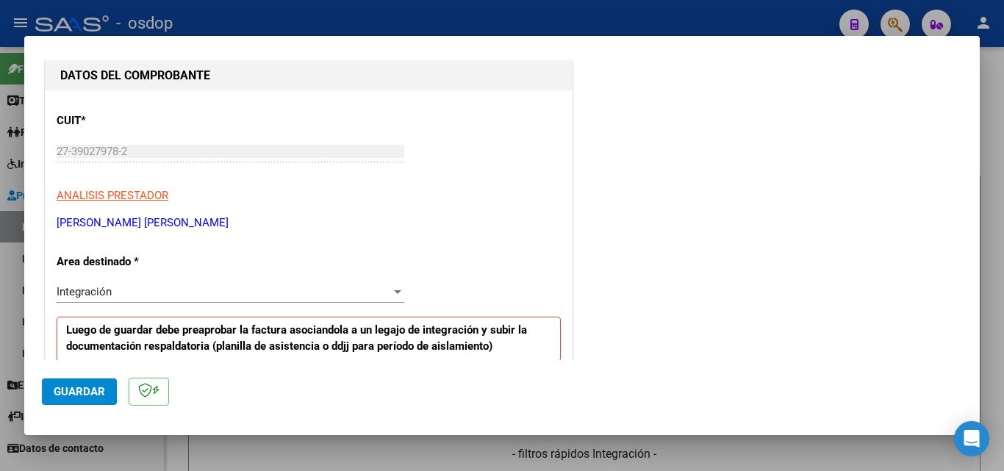
scroll to position [294, 0]
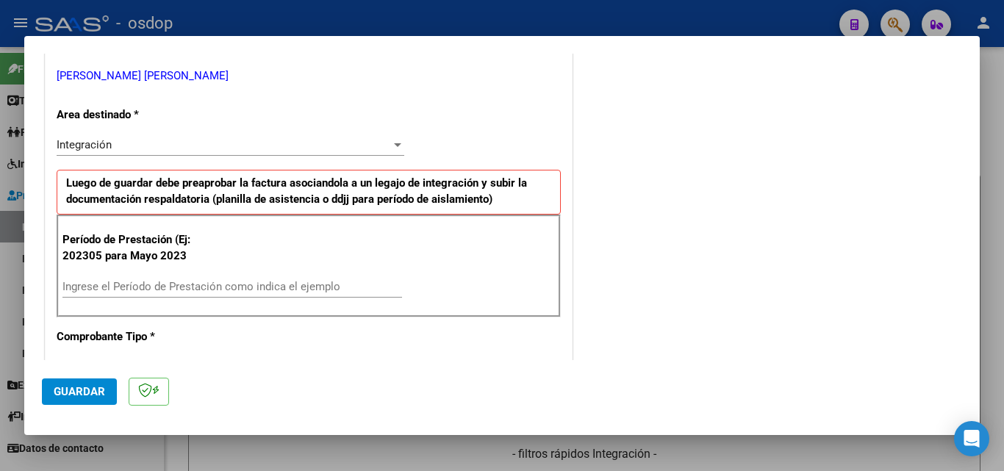
click at [102, 282] on input "Ingrese el Período de Prestación como indica el ejemplo" at bounding box center [232, 286] width 340 height 13
type input "202507"
click at [83, 390] on span "Guardar" at bounding box center [79, 391] width 51 height 13
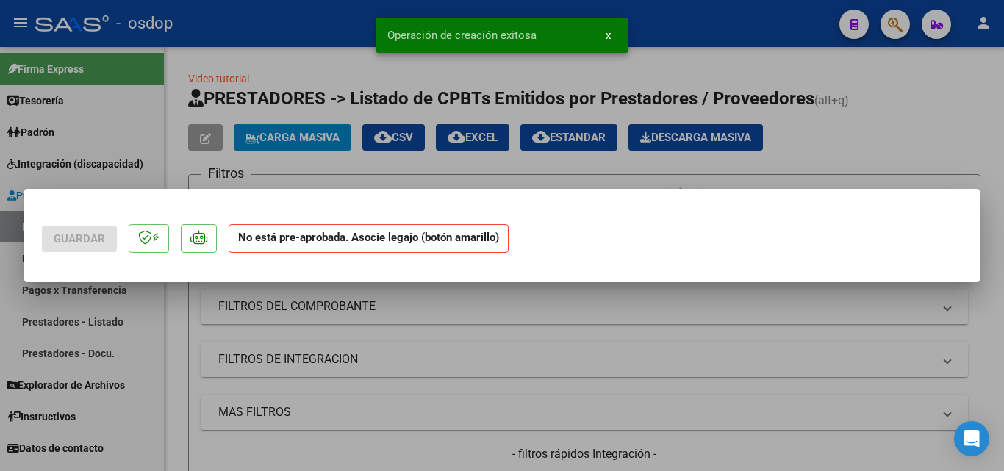
scroll to position [0, 0]
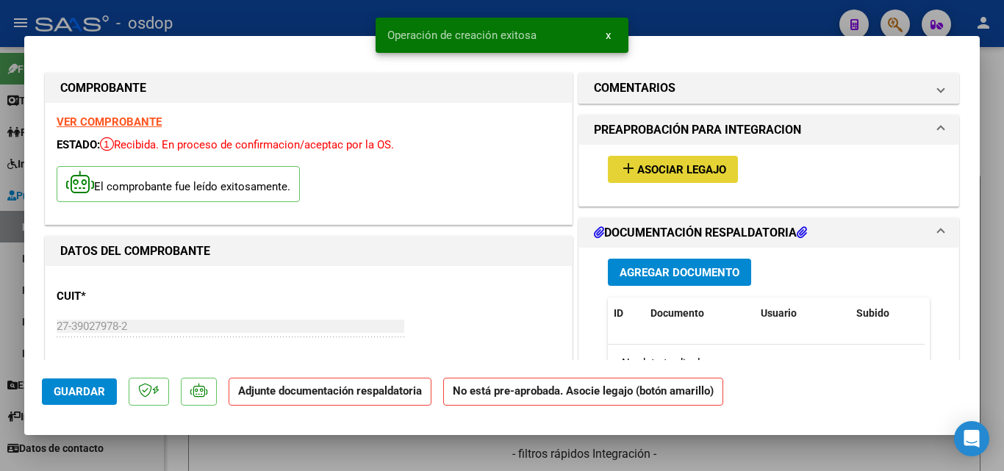
click at [623, 169] on mat-icon "add" at bounding box center [629, 168] width 18 height 18
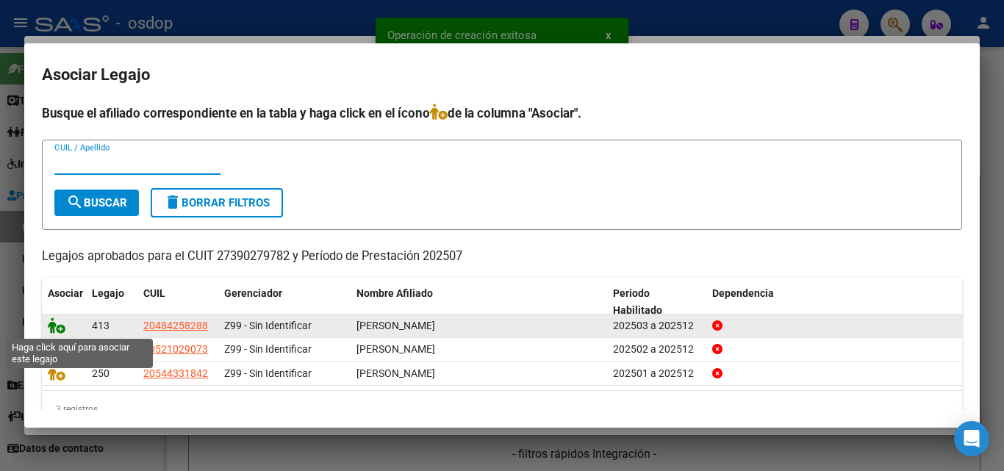
click at [55, 325] on icon at bounding box center [57, 326] width 18 height 16
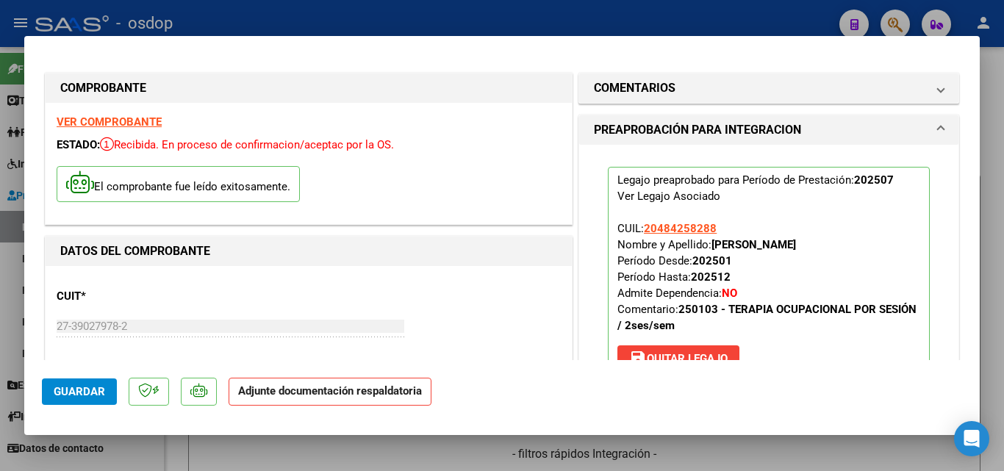
scroll to position [221, 0]
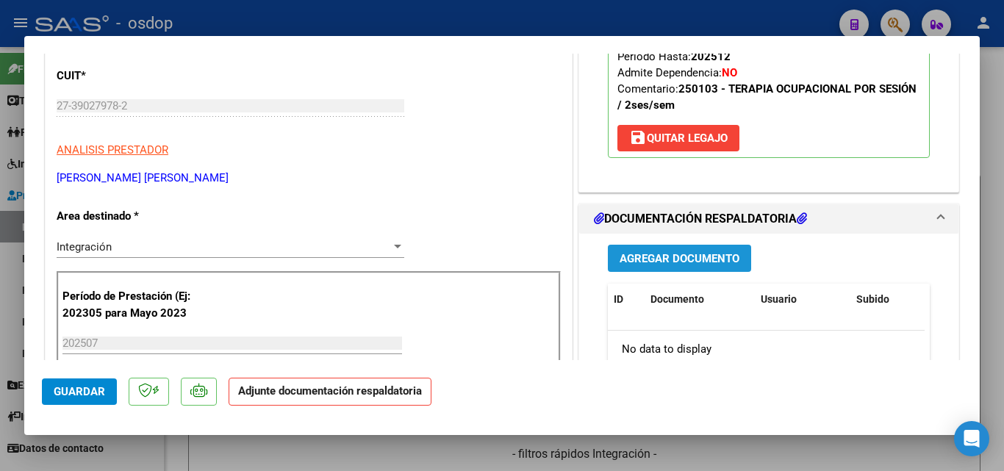
click at [695, 251] on span "Agregar Documento" at bounding box center [680, 257] width 120 height 13
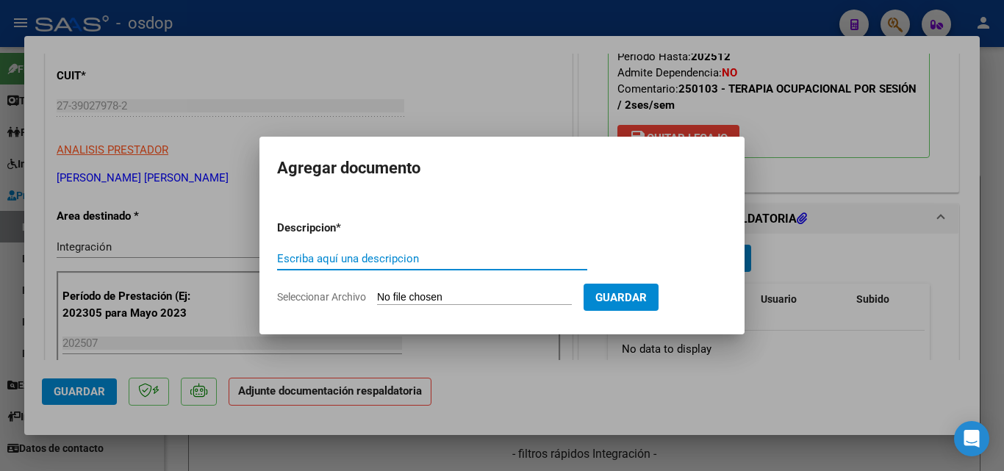
click at [362, 267] on div "Escriba aquí una descripcion" at bounding box center [432, 259] width 310 height 22
type input "ddjj"
click at [420, 293] on input "Seleccionar Archivo" at bounding box center [474, 298] width 195 height 14
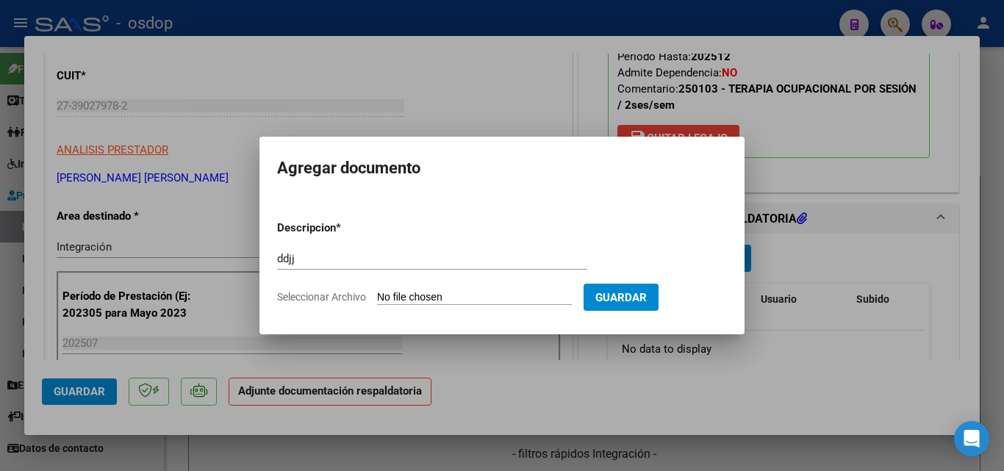
type input "C:\fakepath\Asistencia [PERSON_NAME].pdf"
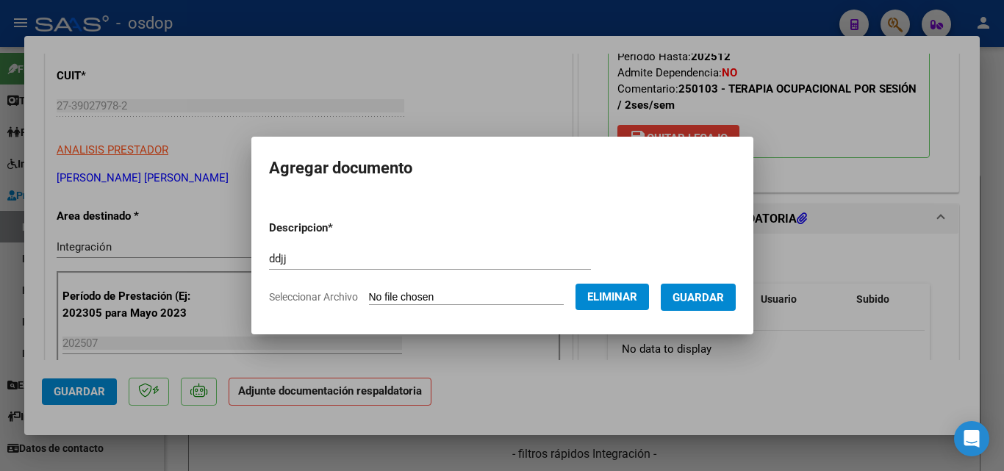
click at [716, 298] on span "Guardar" at bounding box center [698, 297] width 51 height 13
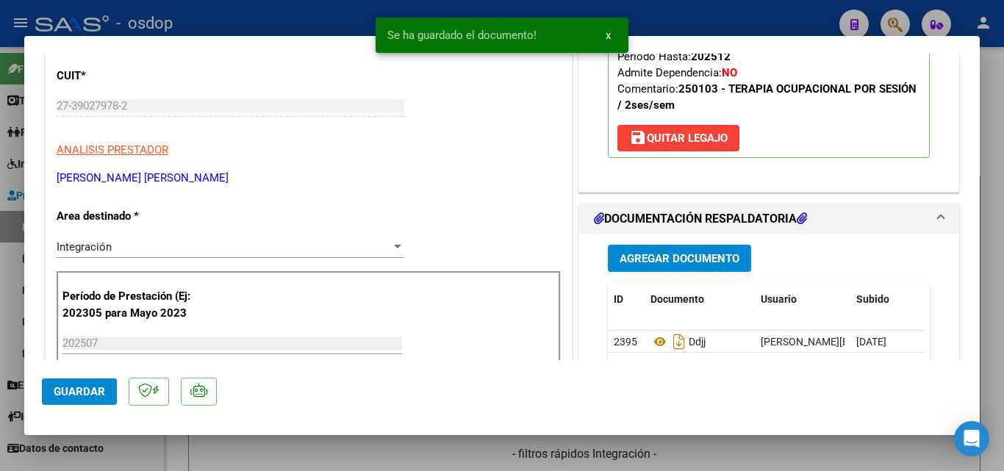
click at [673, 16] on div at bounding box center [502, 235] width 1004 height 471
type input "$ 0,00"
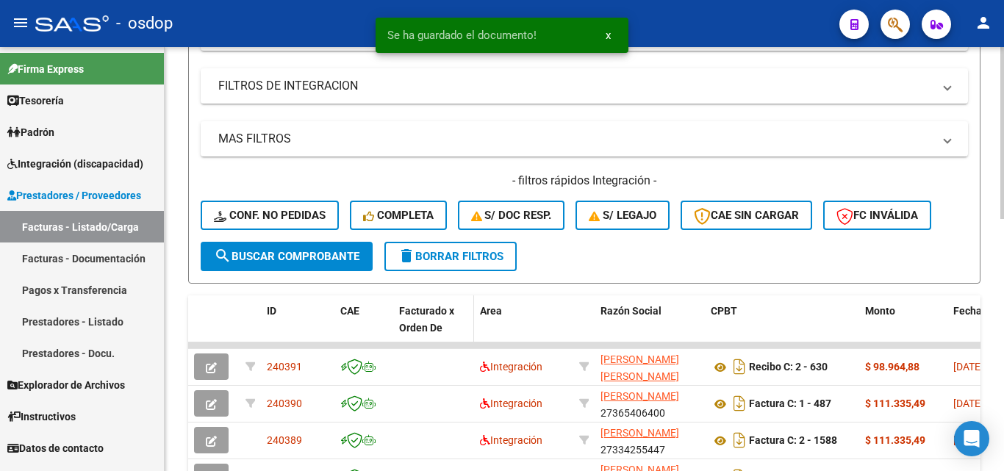
scroll to position [294, 0]
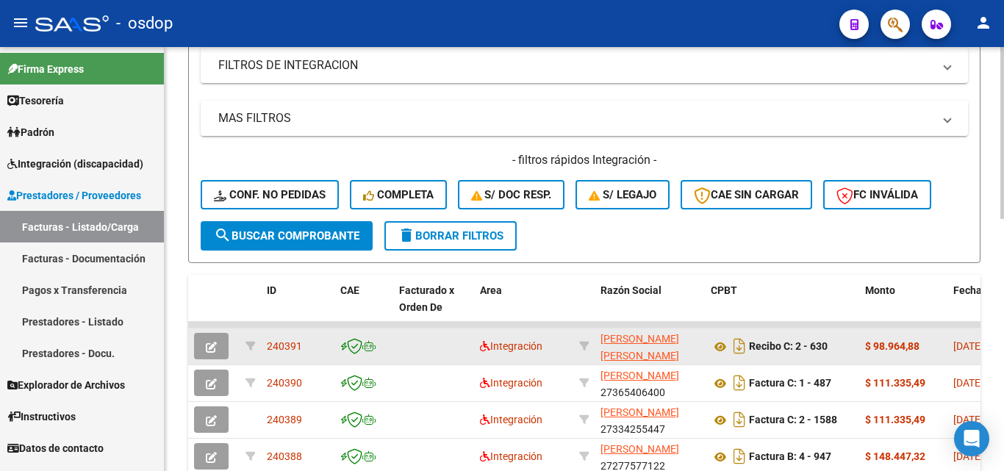
drag, startPoint x: 304, startPoint y: 348, endPoint x: 269, endPoint y: 343, distance: 34.8
click at [269, 343] on div "240391" at bounding box center [298, 346] width 62 height 17
copy span "240391"
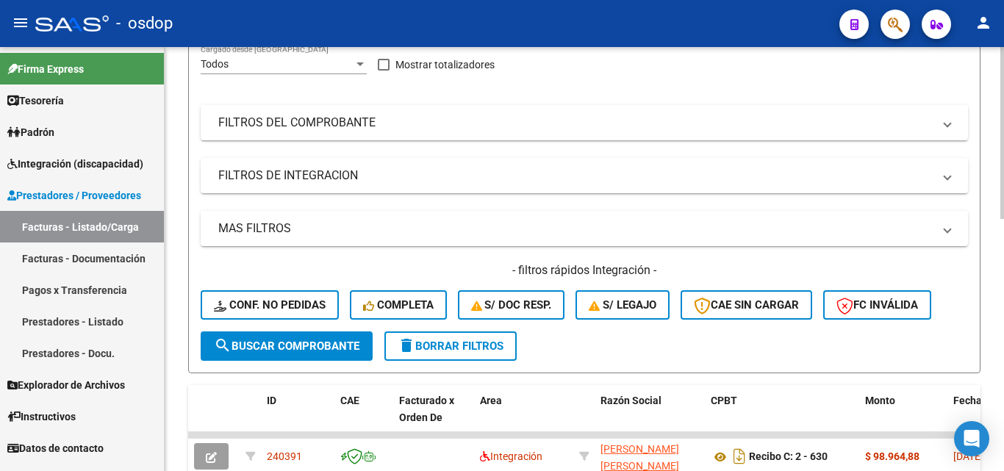
scroll to position [0, 0]
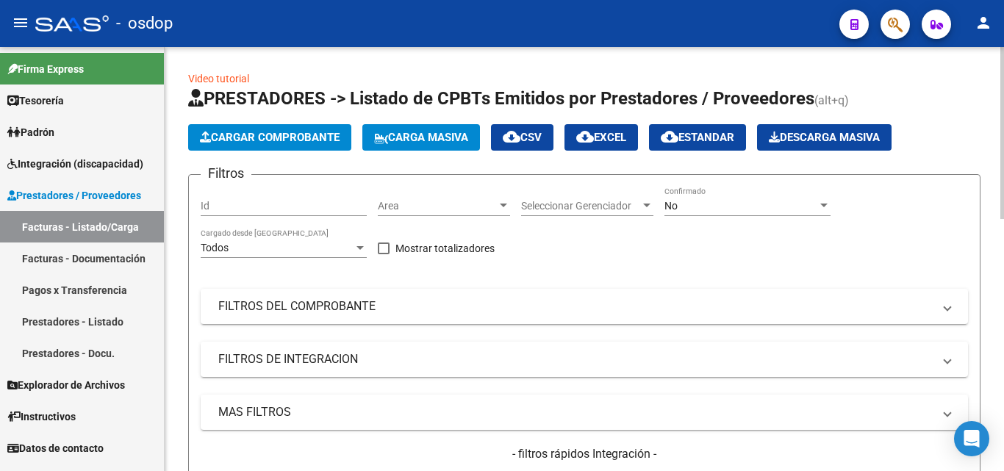
click at [309, 138] on span "Cargar Comprobante" at bounding box center [270, 137] width 140 height 13
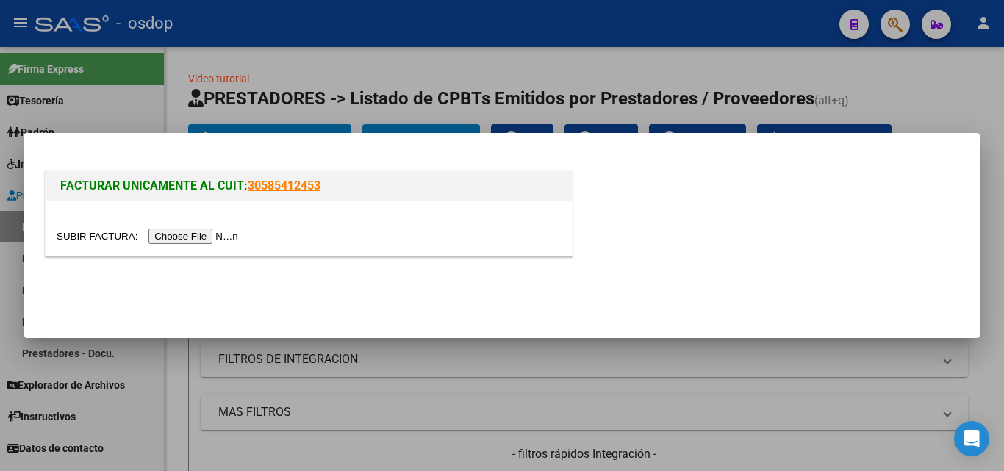
click at [220, 236] on input "file" at bounding box center [150, 236] width 186 height 15
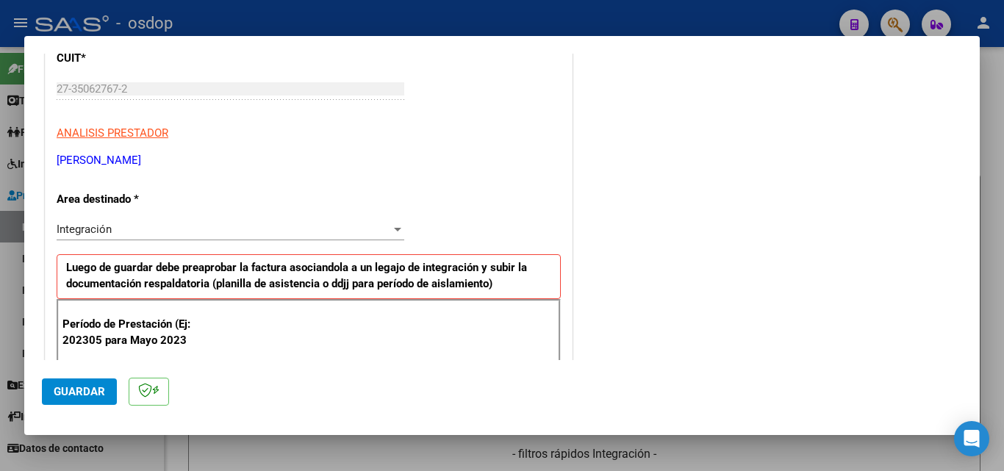
scroll to position [294, 0]
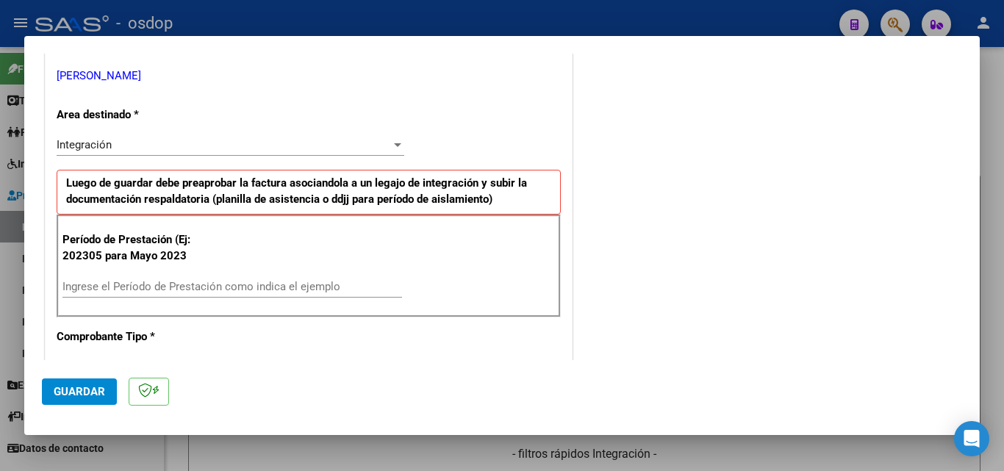
click at [95, 283] on input "Ingrese el Período de Prestación como indica el ejemplo" at bounding box center [232, 286] width 340 height 13
type input "202507"
click at [83, 395] on span "Guardar" at bounding box center [79, 391] width 51 height 13
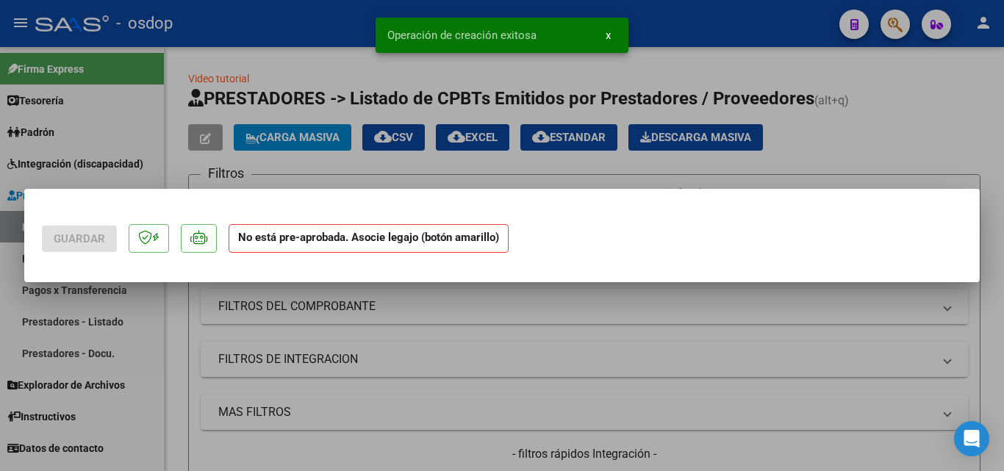
scroll to position [0, 0]
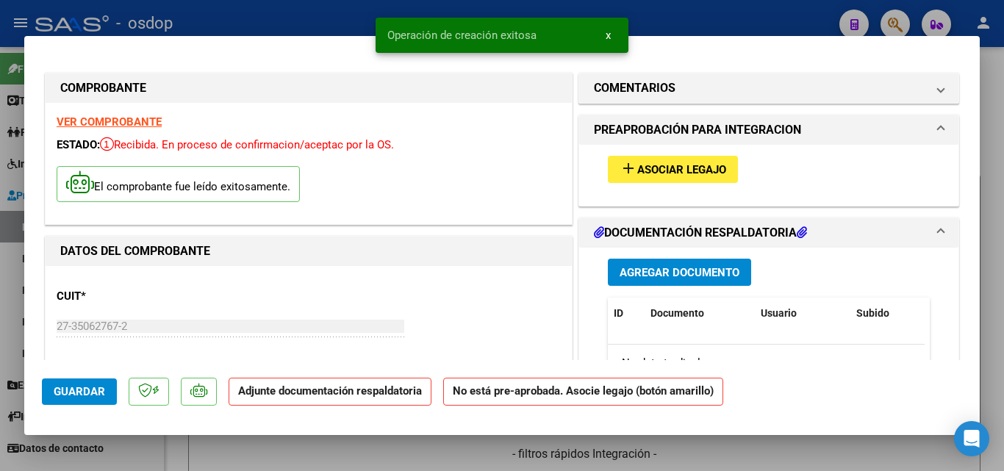
click at [624, 170] on mat-icon "add" at bounding box center [629, 168] width 18 height 18
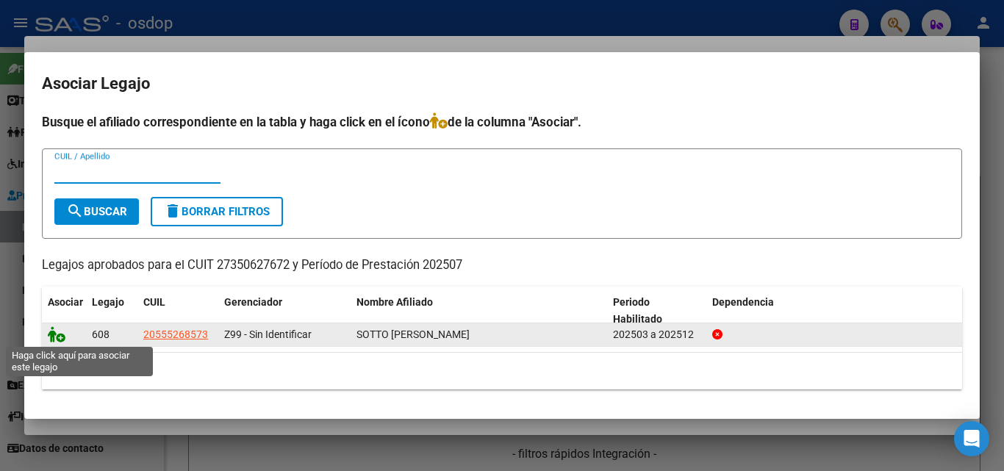
click at [56, 337] on icon at bounding box center [57, 334] width 18 height 16
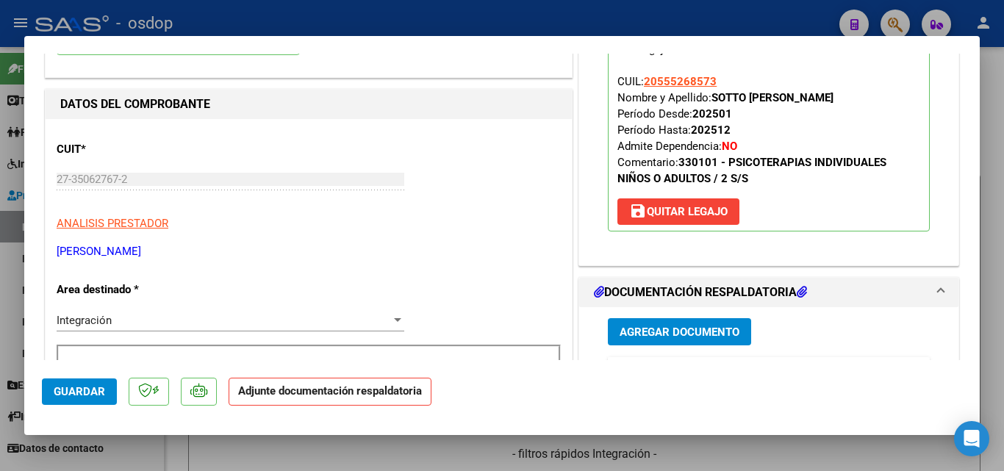
scroll to position [221, 0]
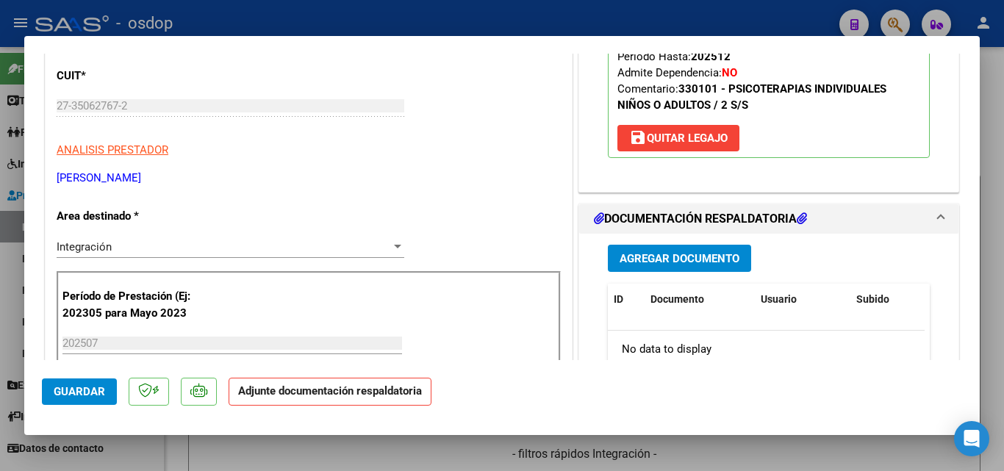
click at [688, 261] on span "Agregar Documento" at bounding box center [680, 258] width 120 height 13
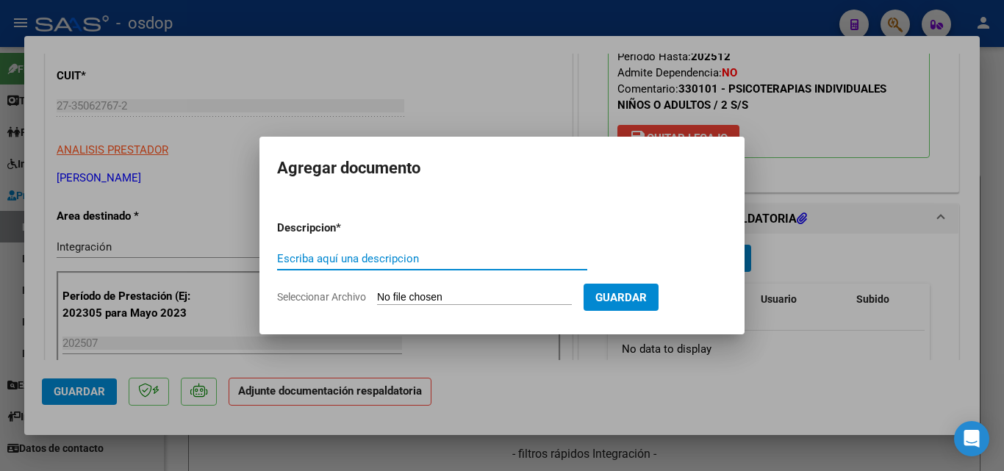
click at [326, 259] on input "Escriba aquí una descripcion" at bounding box center [432, 258] width 310 height 13
type input "DDJJ"
click at [415, 298] on input "Seleccionar Archivo" at bounding box center [474, 298] width 195 height 14
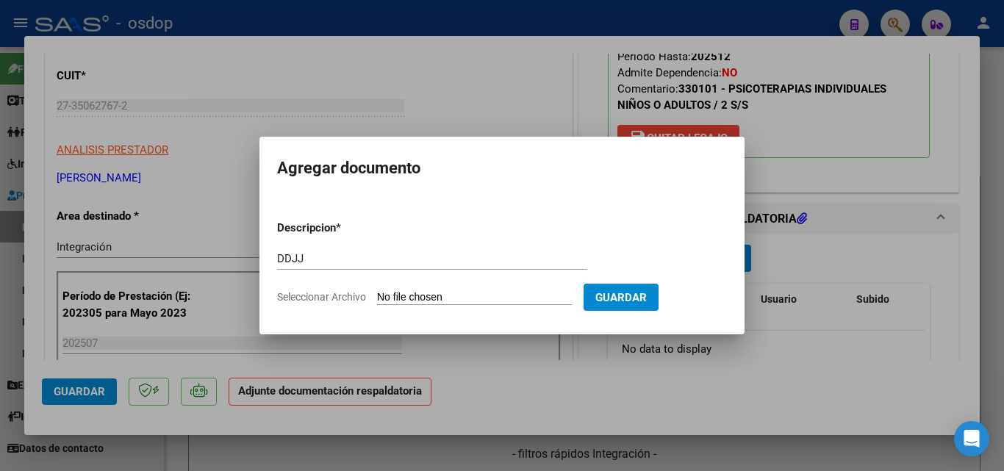
type input "C:\fakepath\asistencia [PERSON_NAME] [DATE].pdf"
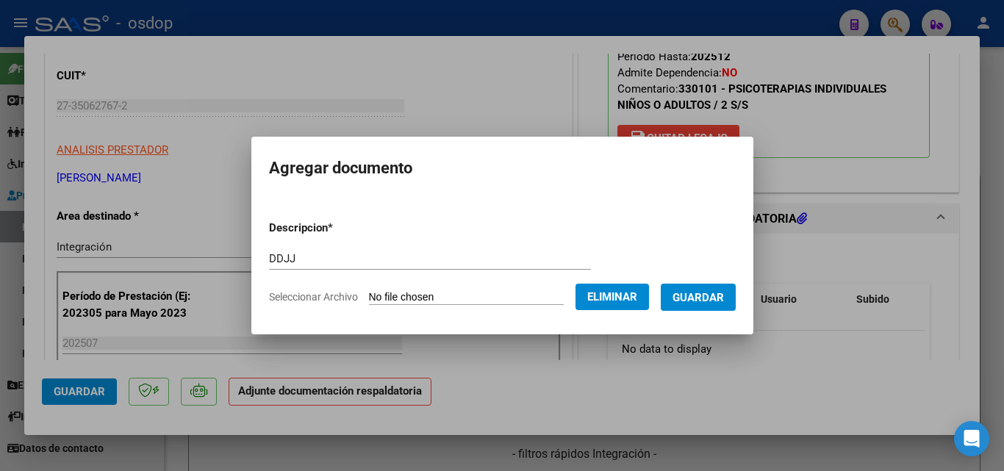
click at [722, 303] on span "Guardar" at bounding box center [698, 297] width 51 height 13
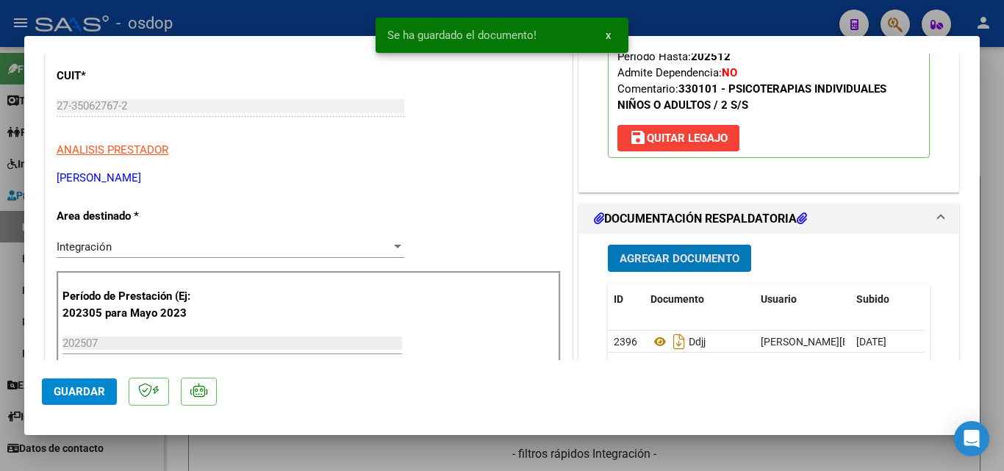
click at [676, 16] on div at bounding box center [502, 235] width 1004 height 471
type input "$ 0,00"
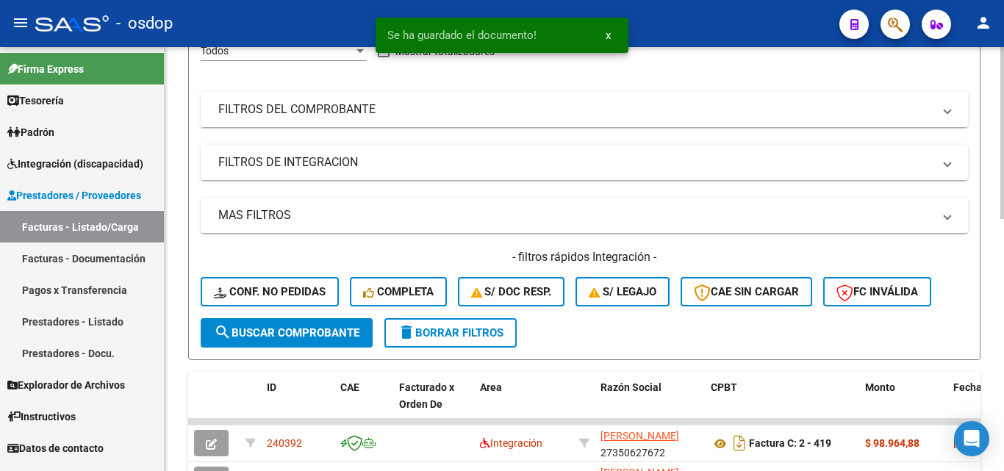
scroll to position [368, 0]
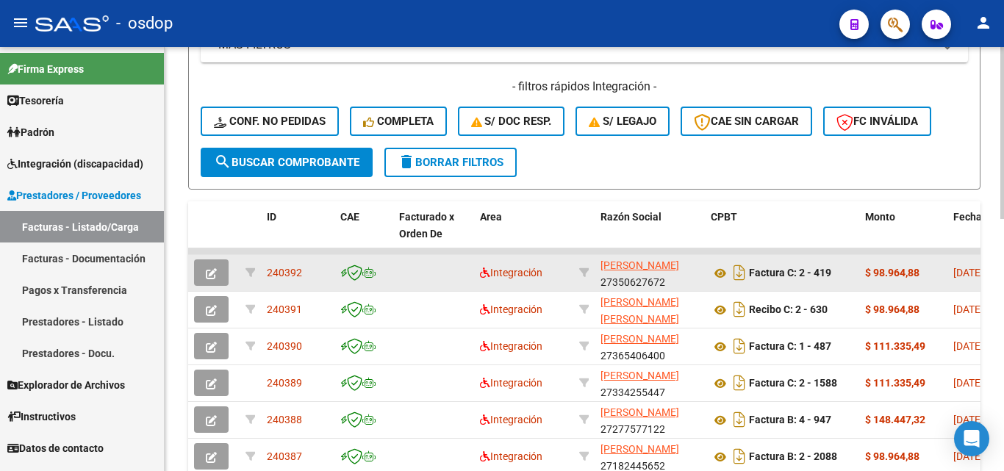
drag, startPoint x: 311, startPoint y: 268, endPoint x: 266, endPoint y: 268, distance: 44.8
click at [266, 268] on datatable-body-cell "240392" at bounding box center [298, 273] width 74 height 36
copy span "240392"
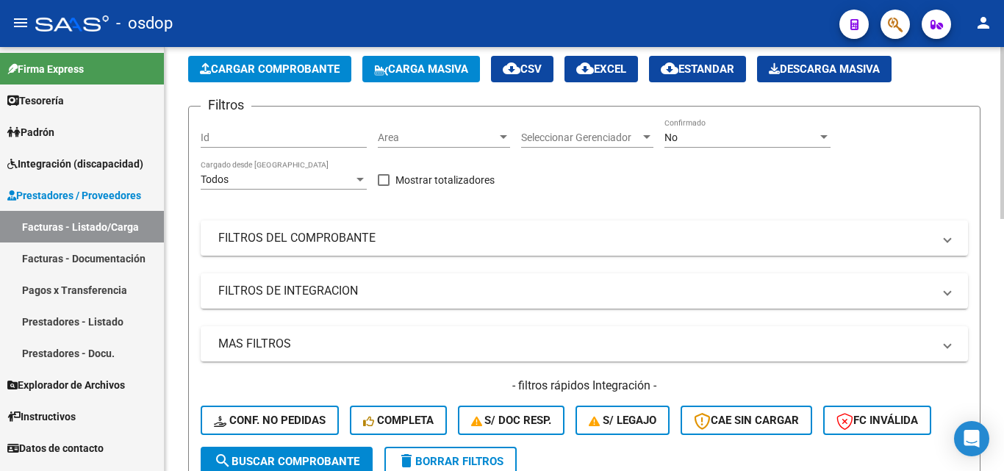
scroll to position [0, 0]
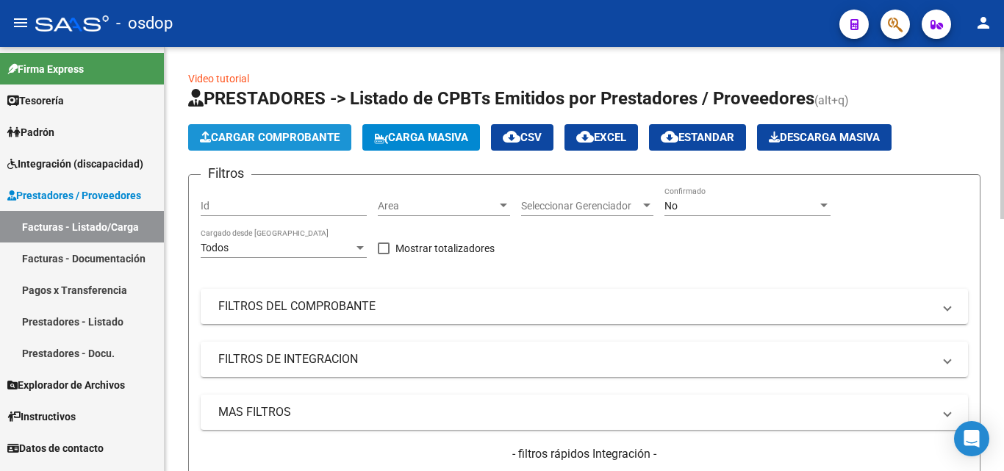
click at [268, 143] on span "Cargar Comprobante" at bounding box center [270, 137] width 140 height 13
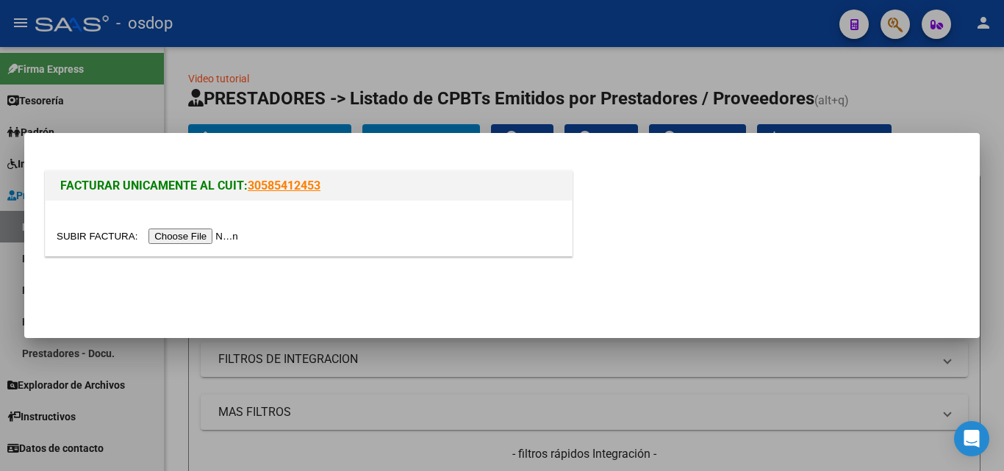
click at [212, 241] on input "file" at bounding box center [150, 236] width 186 height 15
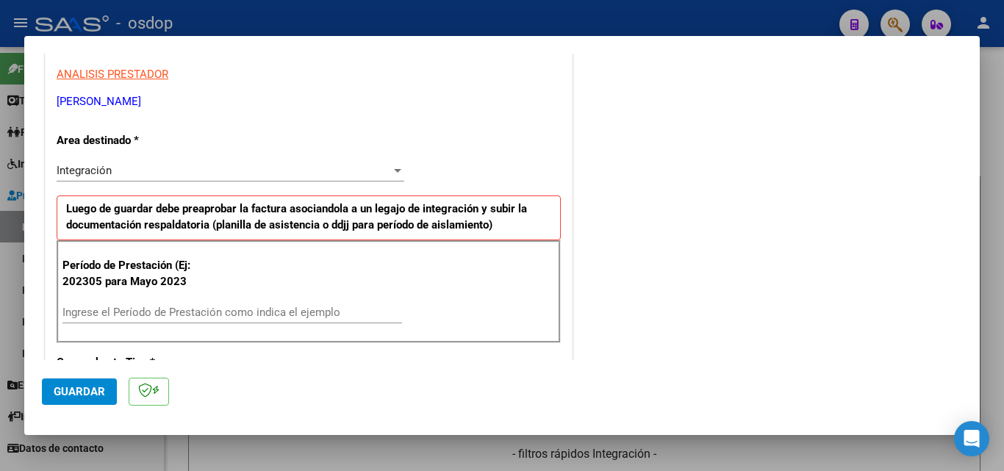
scroll to position [294, 0]
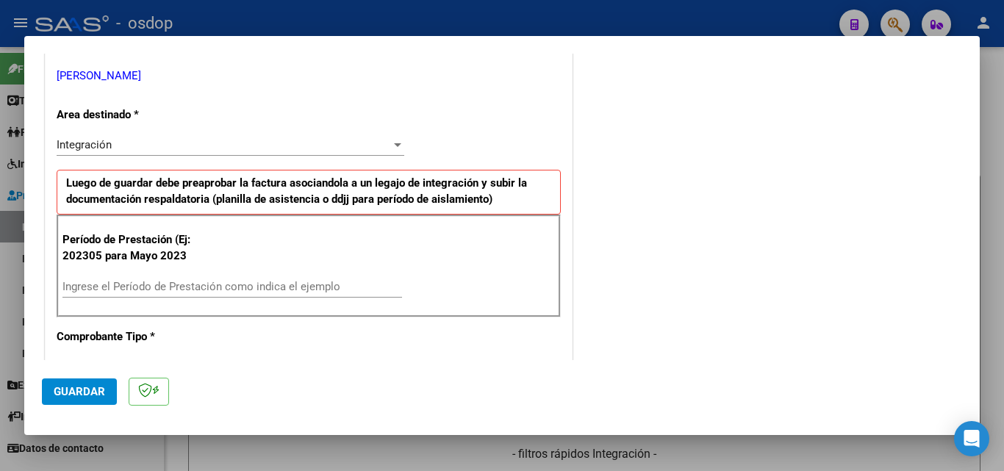
click at [116, 290] on input "Ingrese el Período de Prestación como indica el ejemplo" at bounding box center [232, 286] width 340 height 13
type input "202507"
click at [76, 385] on span "Guardar" at bounding box center [79, 391] width 51 height 13
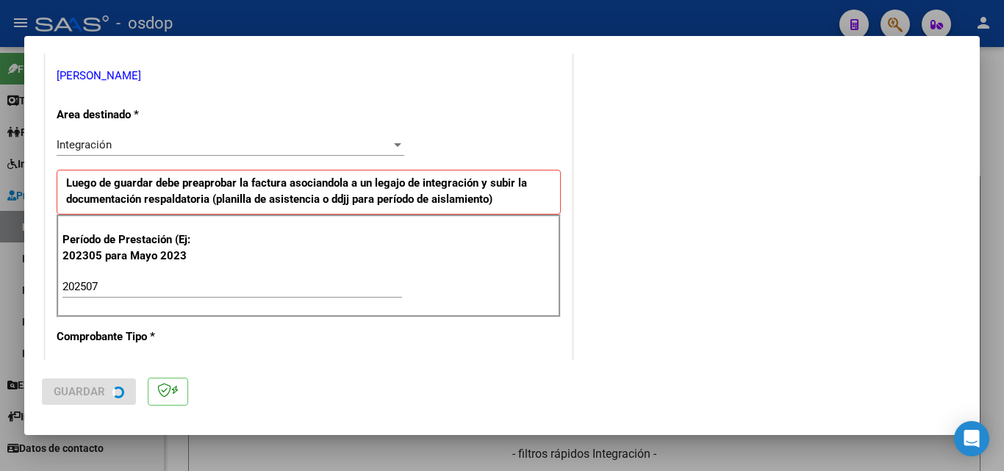
scroll to position [0, 0]
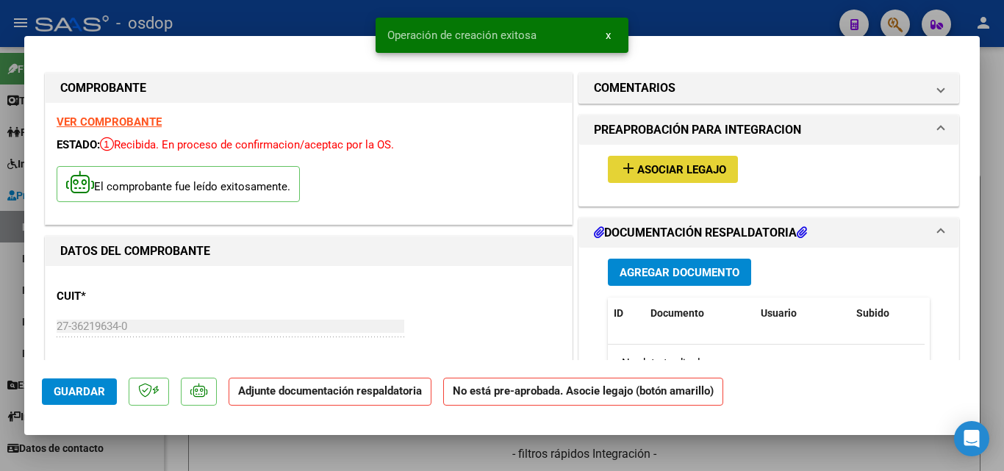
click at [621, 169] on mat-icon "add" at bounding box center [629, 168] width 18 height 18
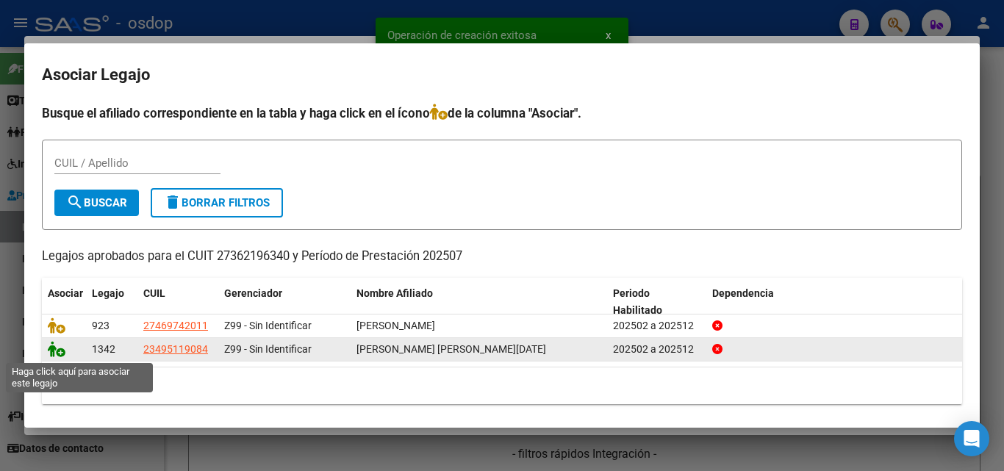
click at [60, 350] on icon at bounding box center [57, 349] width 18 height 16
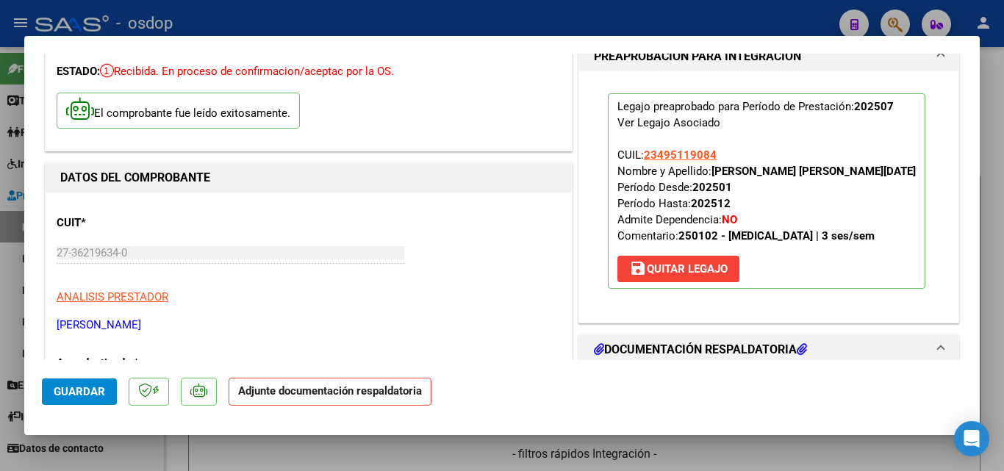
scroll to position [221, 0]
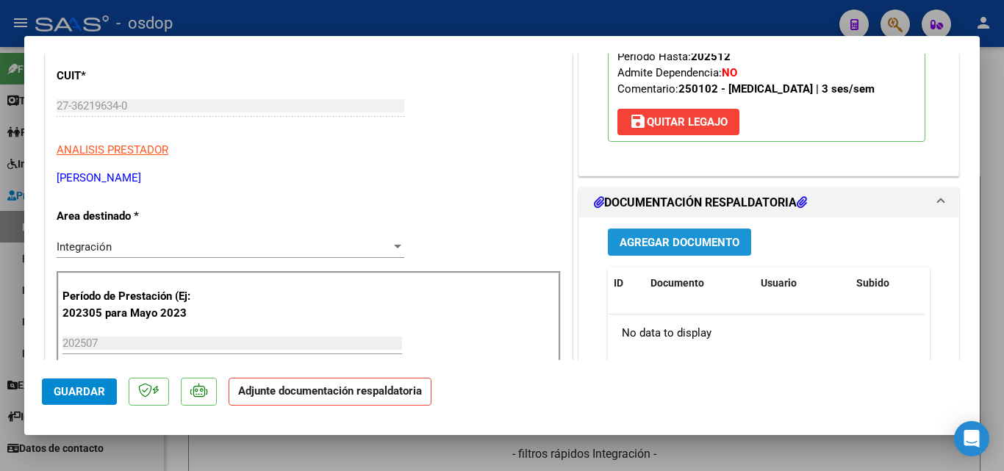
click at [652, 244] on span "Agregar Documento" at bounding box center [680, 242] width 120 height 13
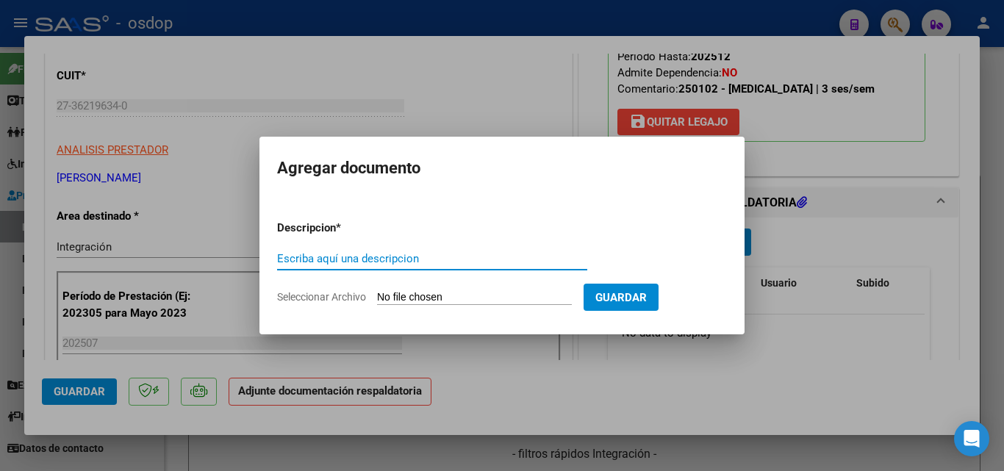
click at [355, 257] on input "Escriba aquí una descripcion" at bounding box center [432, 258] width 310 height 13
type input "ddjj"
click at [408, 298] on input "Seleccionar Archivo" at bounding box center [474, 298] width 195 height 14
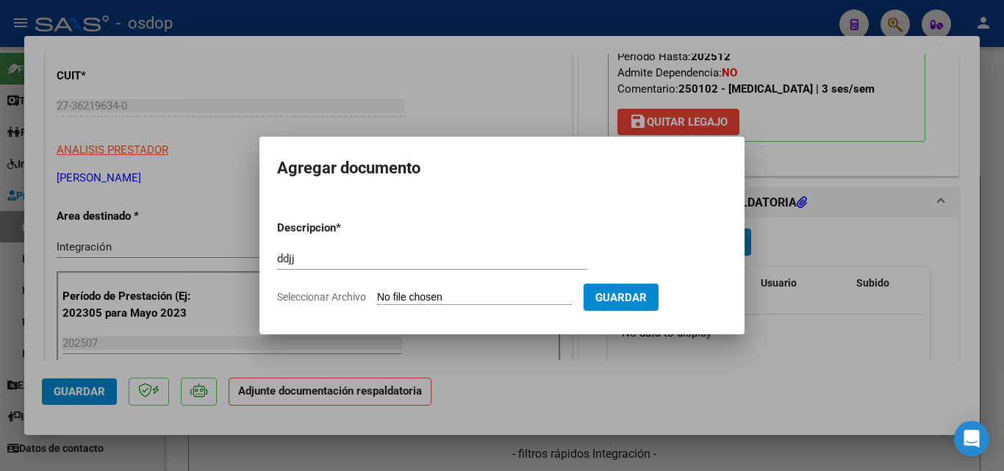
type input "C:\fakepath\asistencia [PERSON_NAME].pdf"
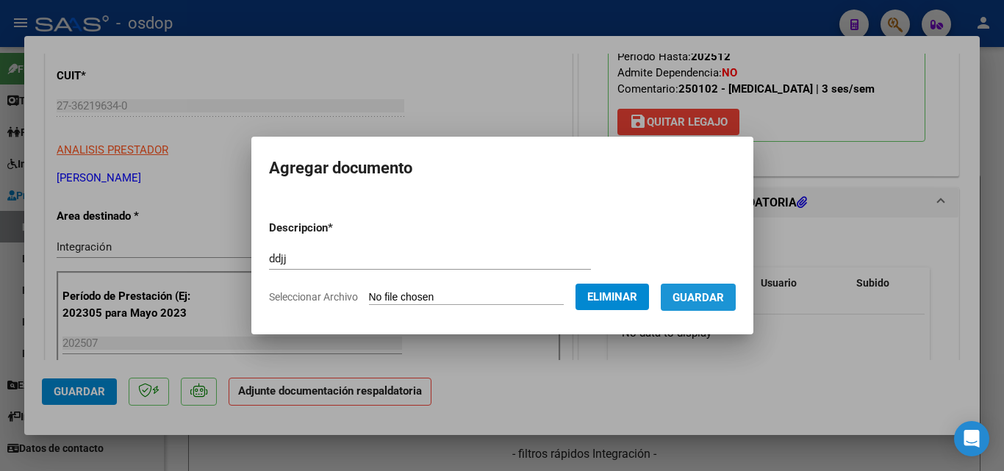
drag, startPoint x: 711, startPoint y: 297, endPoint x: 694, endPoint y: 298, distance: 16.9
click at [710, 298] on span "Guardar" at bounding box center [698, 297] width 51 height 13
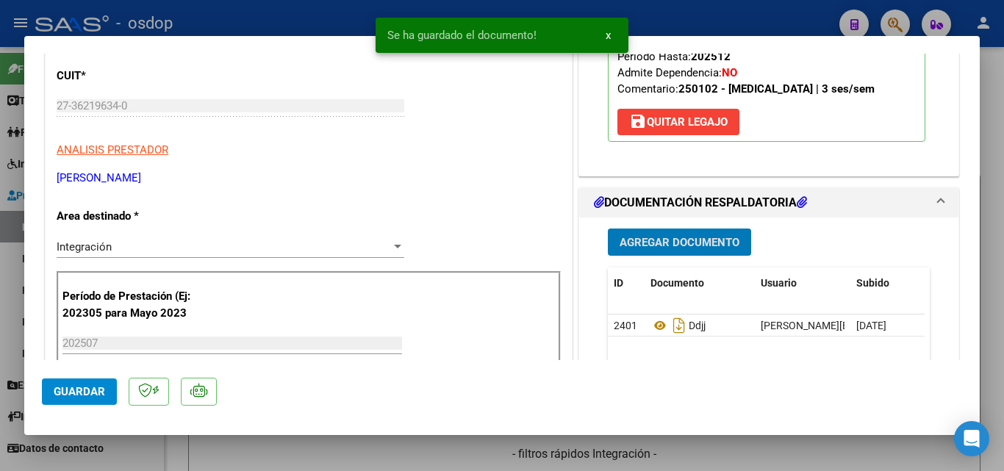
click at [670, 5] on div at bounding box center [502, 235] width 1004 height 471
type input "$ 0,00"
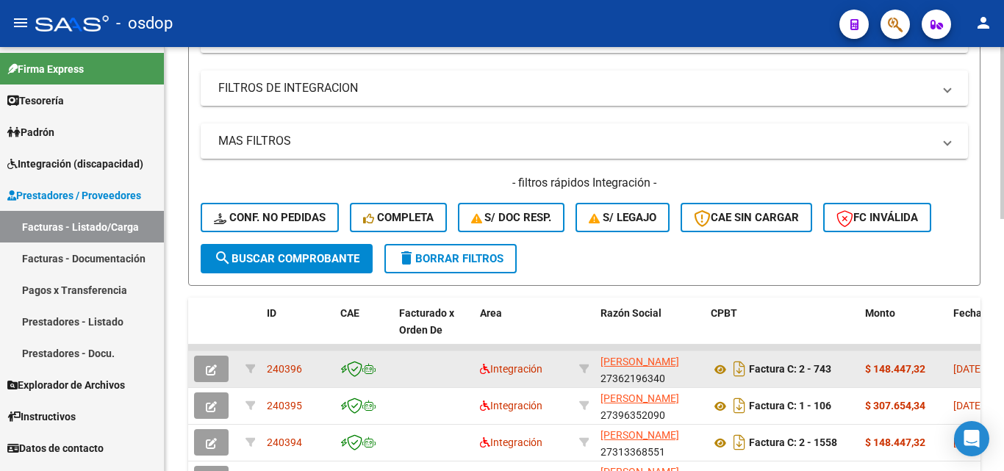
scroll to position [294, 0]
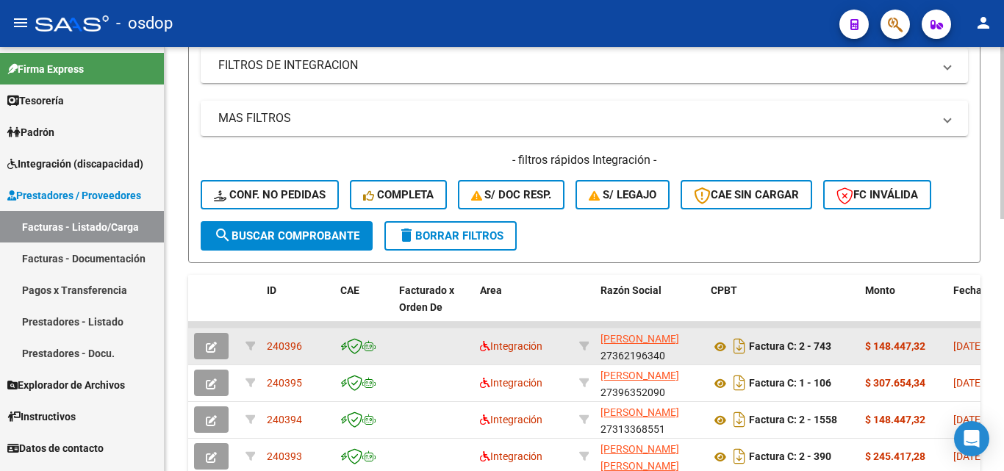
drag, startPoint x: 302, startPoint y: 348, endPoint x: 268, endPoint y: 345, distance: 34.6
click at [268, 345] on div "240396" at bounding box center [298, 346] width 62 height 17
copy span "240396"
